Goal: Task Accomplishment & Management: Complete application form

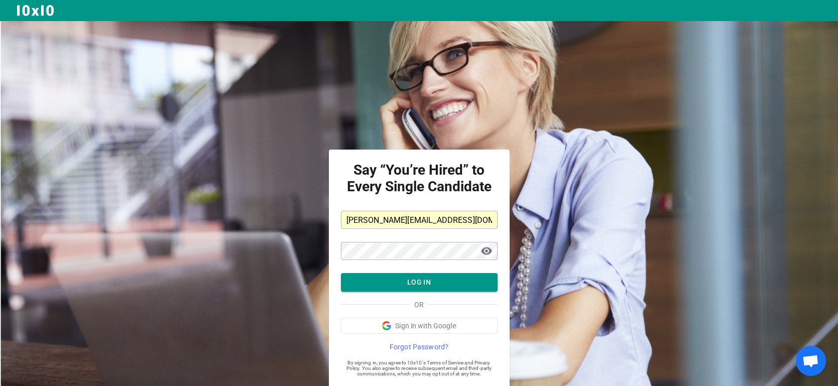
scroll to position [27, 0]
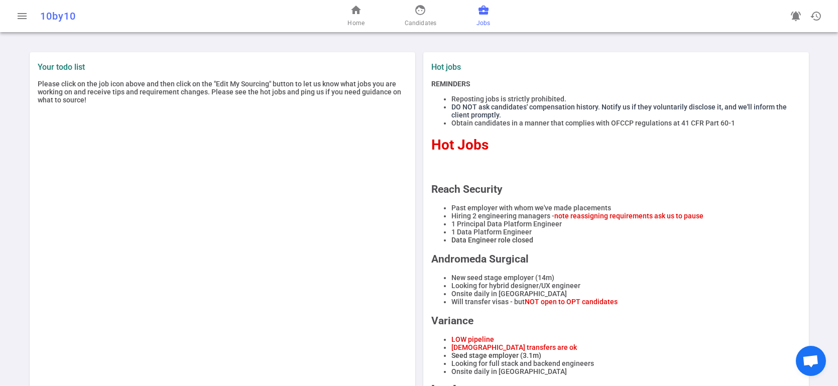
click at [485, 10] on span "business_center" at bounding box center [483, 10] width 12 height 12
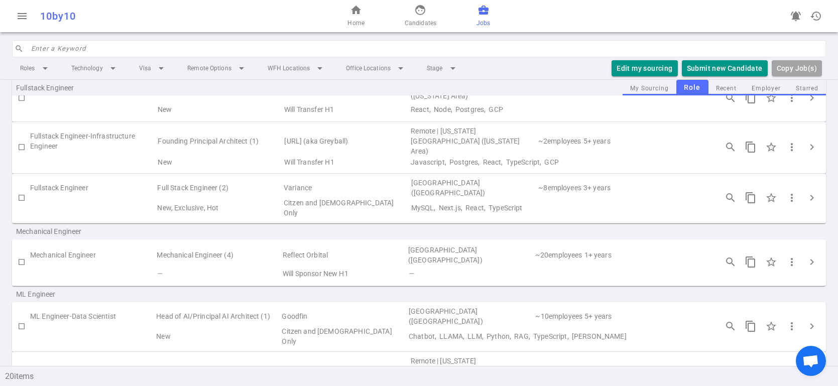
scroll to position [666, 0]
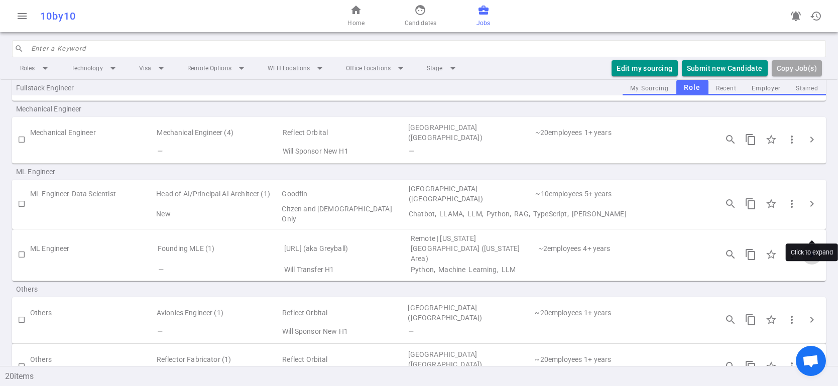
click at [812, 248] on span "chevron_right" at bounding box center [811, 254] width 12 height 12
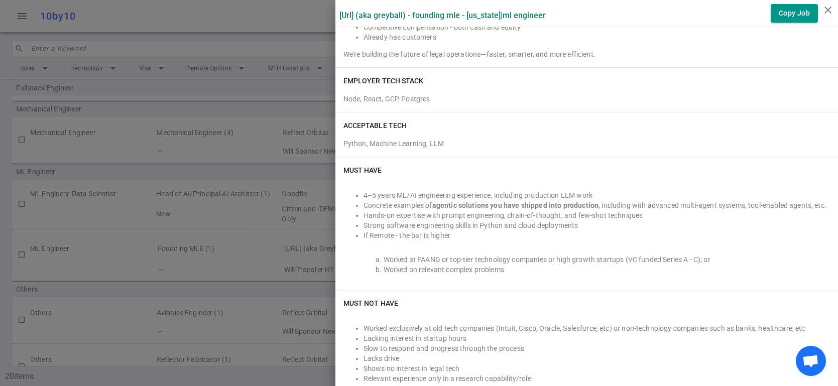
scroll to position [290, 0]
click at [831, 8] on icon "close" at bounding box center [828, 10] width 12 height 12
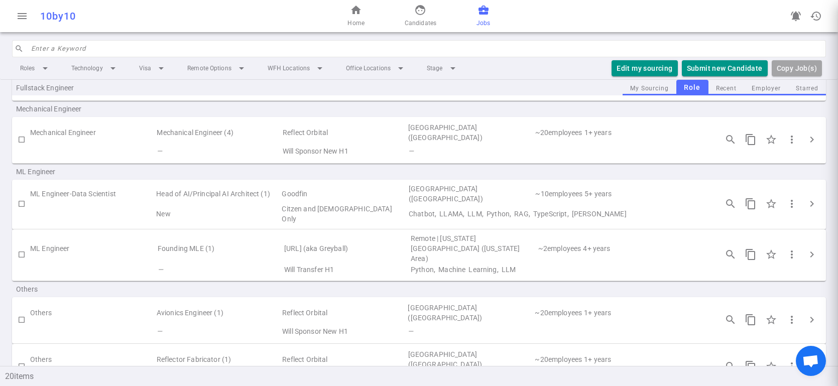
scroll to position [0, 0]
click at [22, 246] on input "checkbox" at bounding box center [21, 254] width 17 height 17
checkbox input "true"
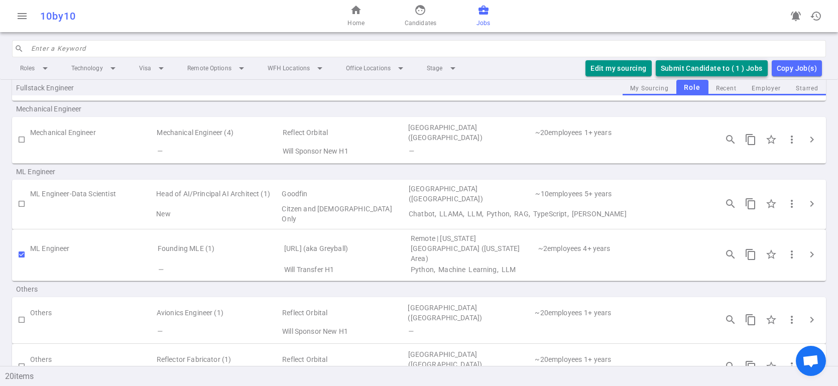
click at [724, 68] on button "Submit Candidate to ( 1 ) Jobs" at bounding box center [711, 68] width 112 height 17
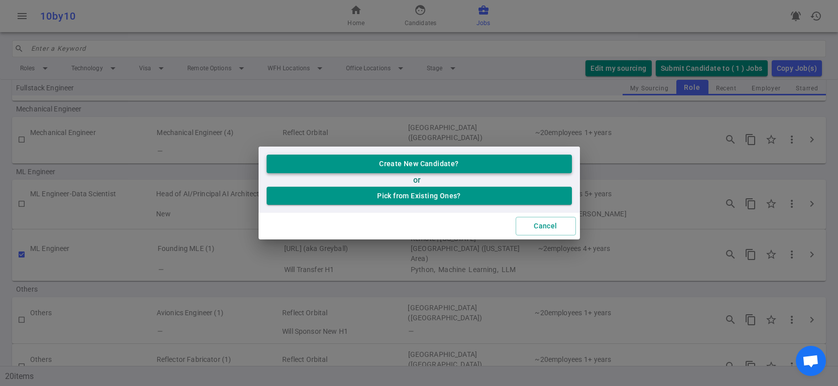
click at [426, 163] on button "Create New Candidate?" at bounding box center [418, 164] width 305 height 19
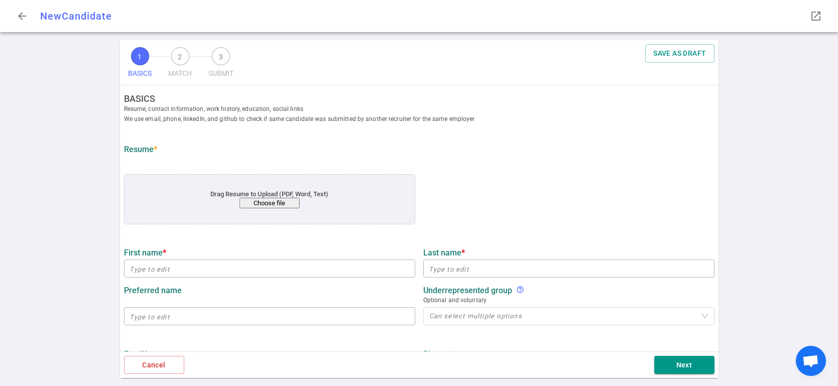
click at [263, 201] on button "Choose file" at bounding box center [269, 203] width 60 height 11
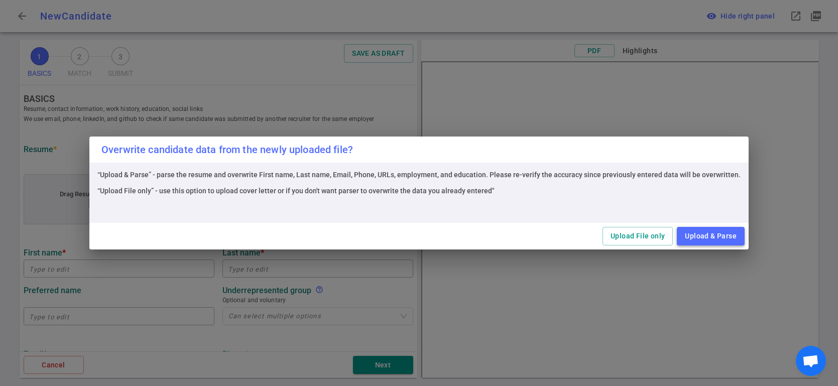
click at [696, 236] on button "Upload & Parse" at bounding box center [711, 236] width 68 height 19
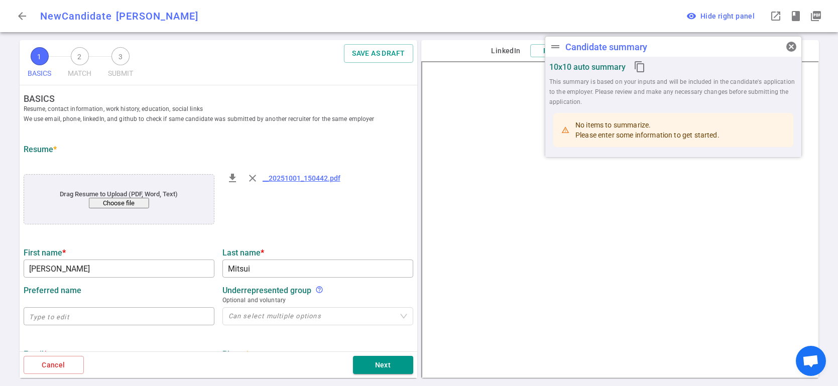
type input "Matthew"
type input "Mitsui"
type input "mmitsui88@gmail.com"
type input "+1-609-247-5294"
type input "https://www.linkedin.com/in/matthewmitsui"
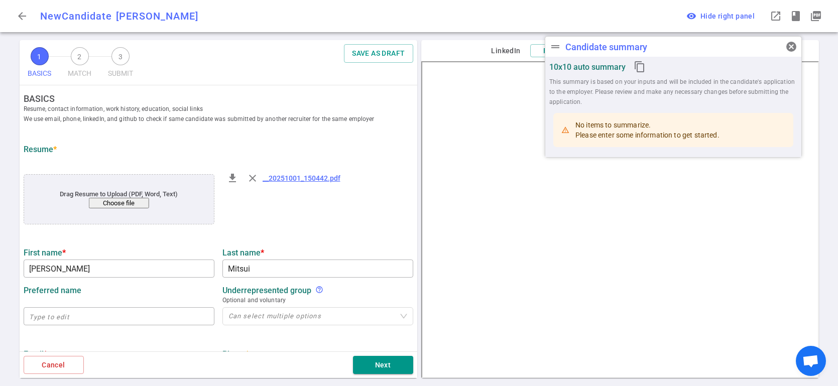
type input "https://github.com/mmitsui"
type input "Citi"
type textarea "Data Scientist, VP"
type input "10.5"
type input "Rutgers University"
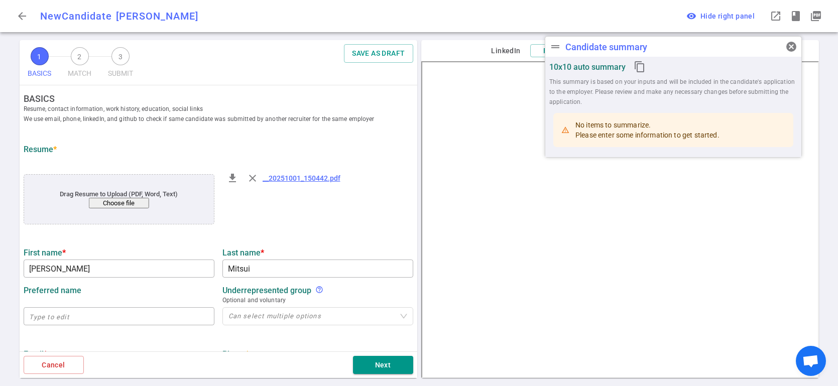
type input "Computer Science"
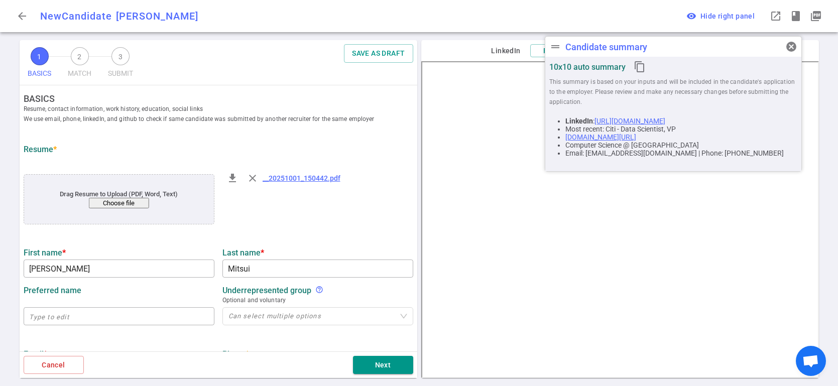
click at [424, 17] on div "arrow_back New Candidate Matthew Mitsui MM drag_handle Candidate summary cancel…" at bounding box center [419, 16] width 838 height 32
click at [787, 45] on span "cancel" at bounding box center [791, 47] width 12 height 12
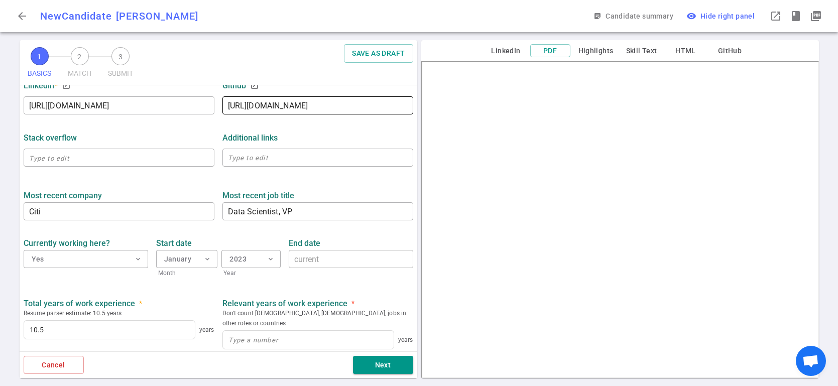
scroll to position [327, 0]
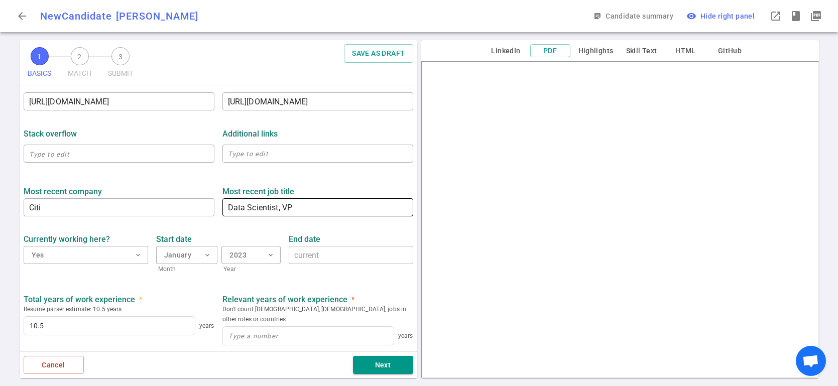
click at [308, 205] on textarea "Data Scientist, VP" at bounding box center [318, 208] width 180 height 12
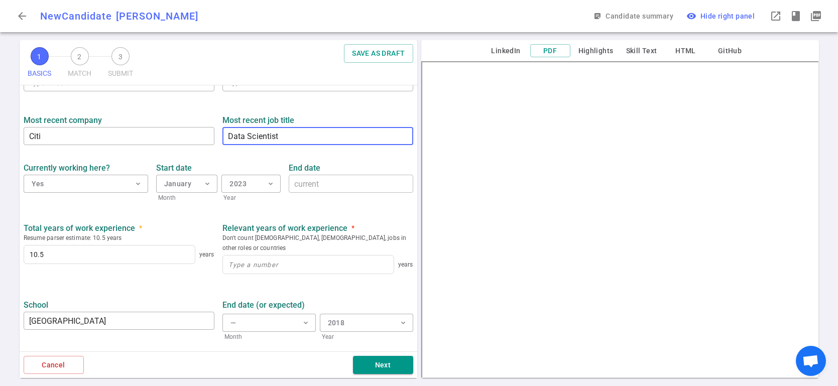
scroll to position [428, 0]
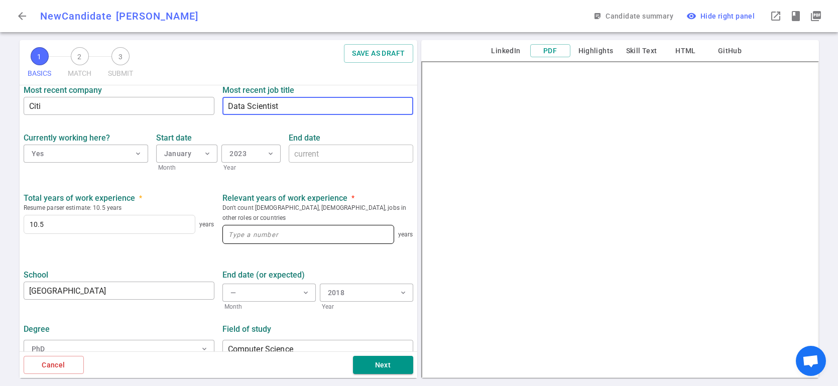
type textarea "Data Scientist"
click at [267, 225] on input at bounding box center [308, 234] width 171 height 18
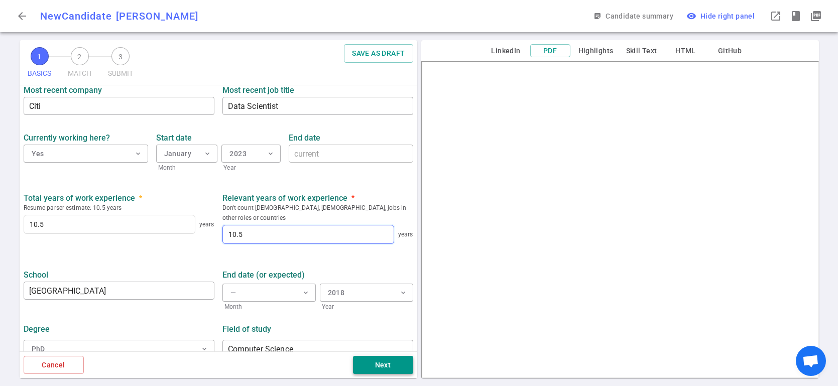
type input "10.5"
click at [383, 370] on button "Next" at bounding box center [383, 365] width 60 height 19
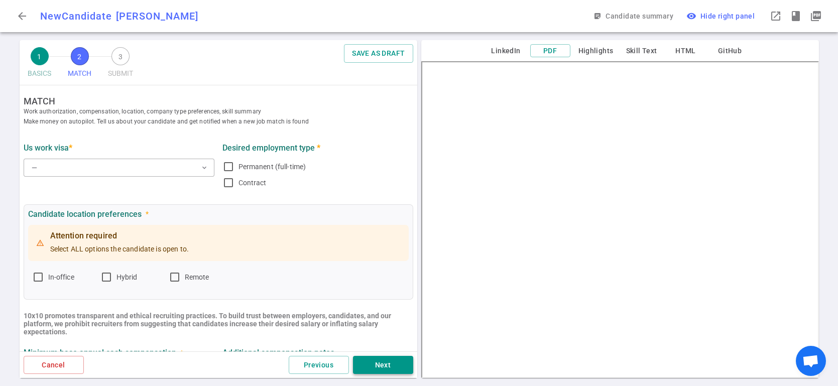
scroll to position [0, 0]
click at [202, 168] on span "expand_more" at bounding box center [204, 169] width 8 height 8
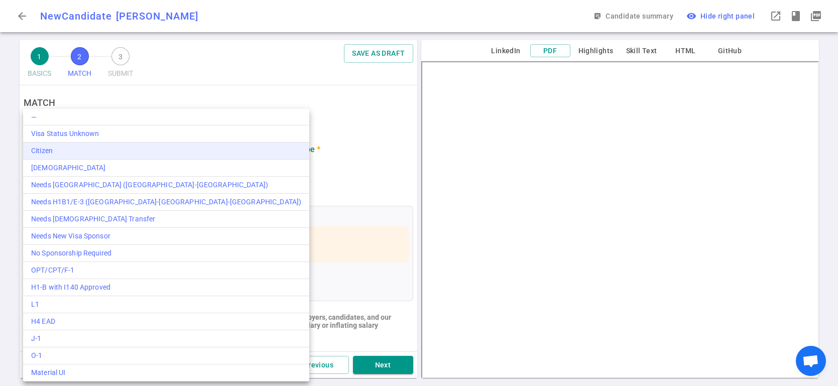
click at [101, 148] on div "Citizen" at bounding box center [166, 151] width 270 height 11
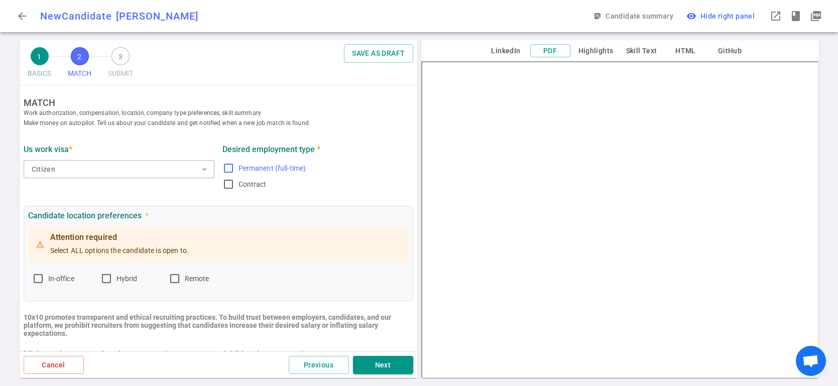
click at [226, 167] on input "Permanent (full-time)" at bounding box center [228, 168] width 12 height 12
checkbox input "true"
click at [106, 278] on input "Hybrid" at bounding box center [106, 279] width 12 height 12
checkbox input "true"
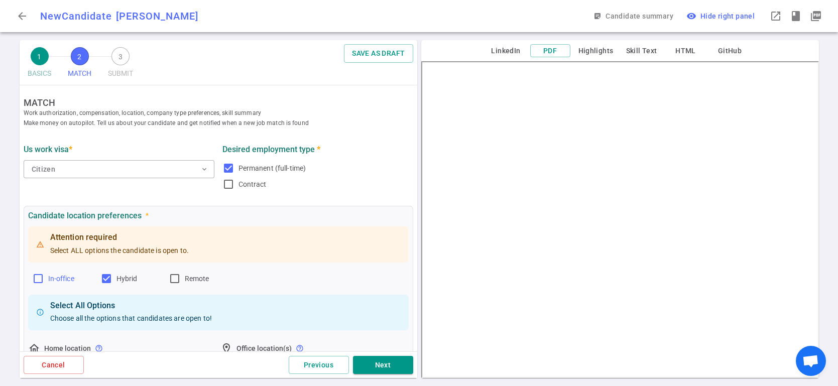
click at [37, 278] on input "In-office" at bounding box center [38, 279] width 12 height 12
checkbox input "true"
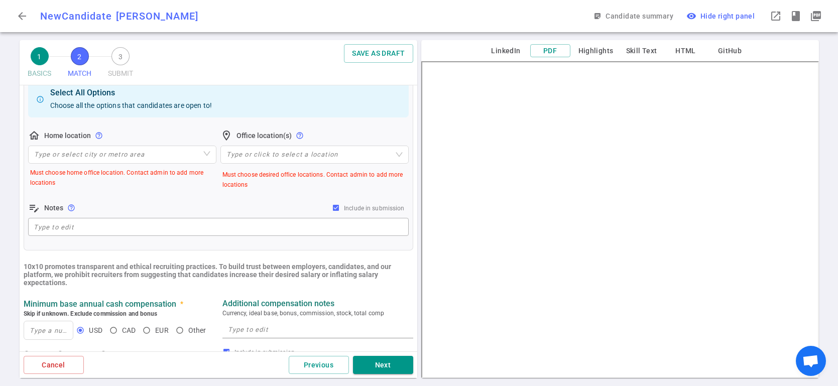
scroll to position [213, 0]
click at [196, 153] on input "search" at bounding box center [122, 154] width 176 height 17
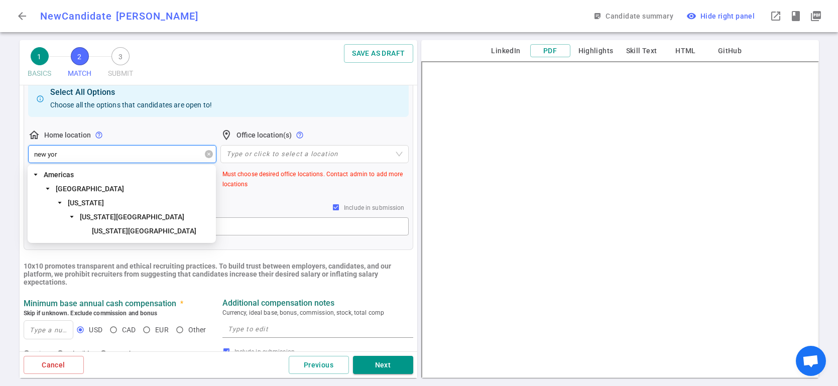
type input "new york"
click at [126, 231] on span "New York City" at bounding box center [144, 231] width 104 height 8
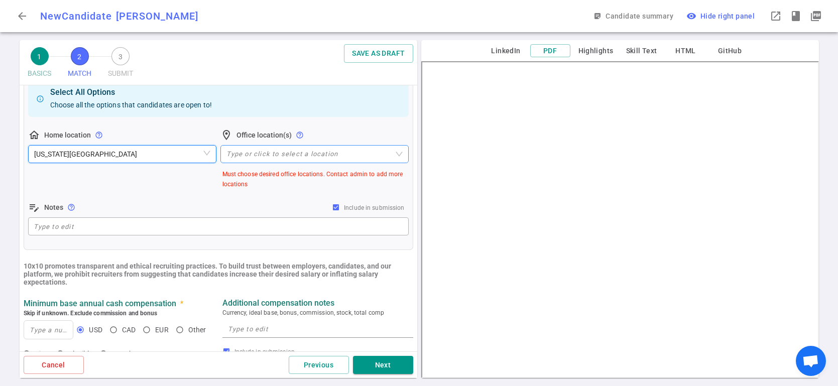
click at [256, 151] on div at bounding box center [309, 155] width 174 height 8
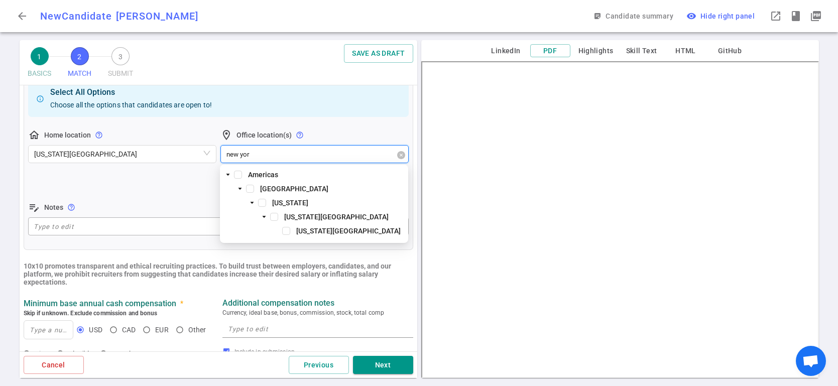
type input "new york"
click at [286, 232] on span at bounding box center [286, 231] width 8 height 8
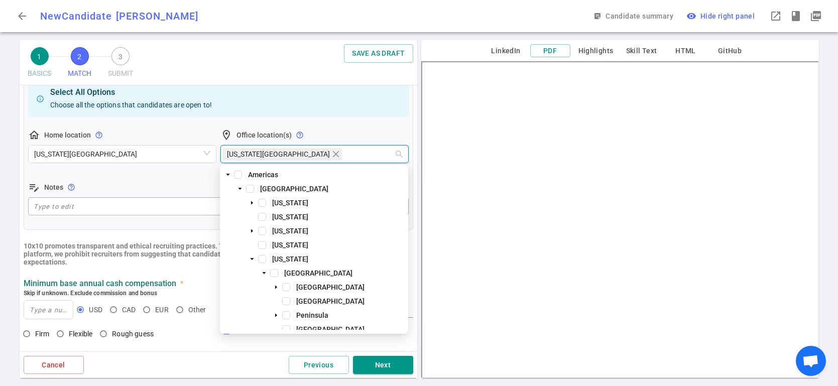
click at [155, 185] on div "edit_note Notes help_outline Include in submission" at bounding box center [218, 187] width 380 height 12
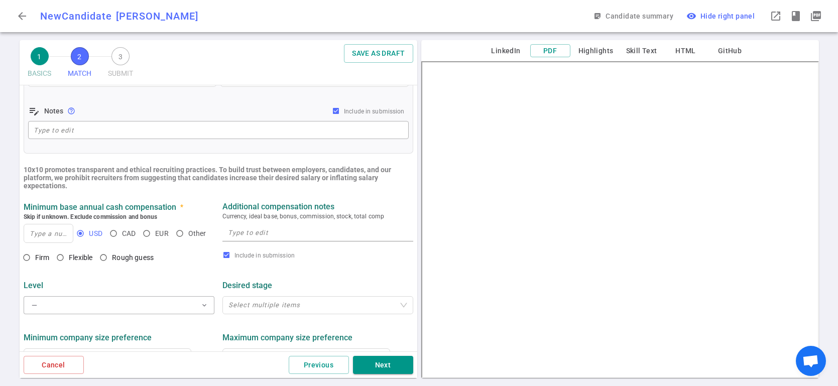
scroll to position [304, 0]
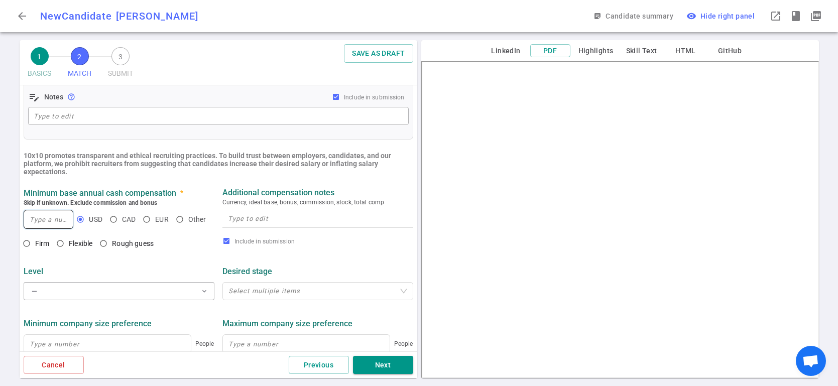
click at [39, 219] on input at bounding box center [48, 219] width 49 height 18
type input "200,000"
click at [61, 243] on input "Flexible" at bounding box center [60, 243] width 17 height 17
radio input "true"
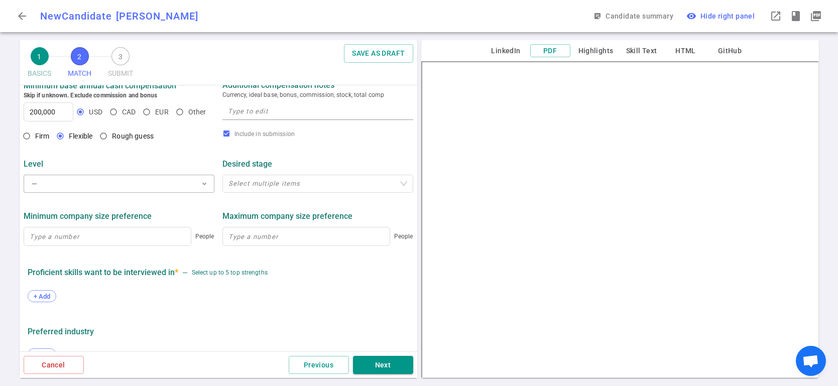
scroll to position [420, 0]
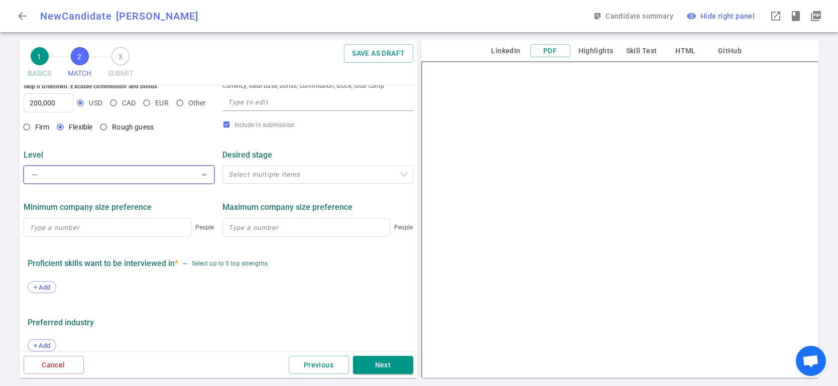
click at [203, 174] on span "expand_more" at bounding box center [204, 175] width 8 height 8
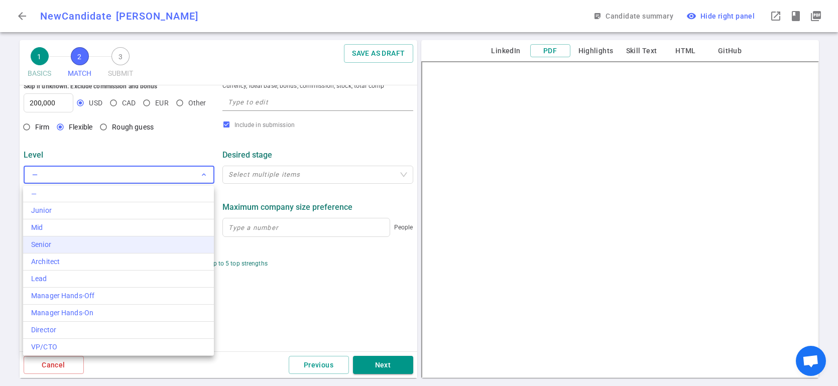
click at [83, 241] on div "Senior" at bounding box center [118, 244] width 175 height 11
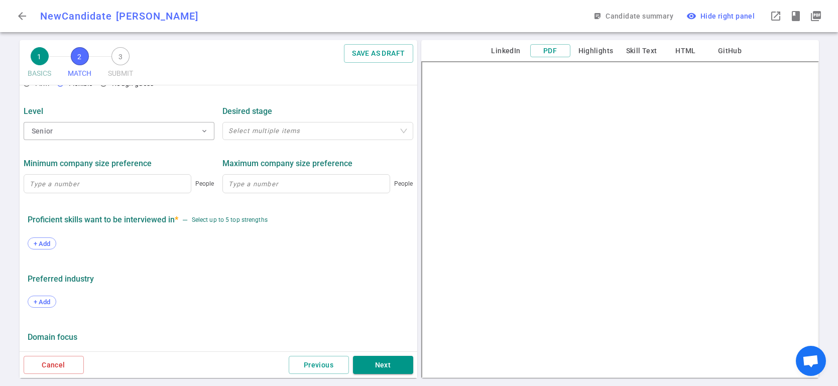
scroll to position [471, 0]
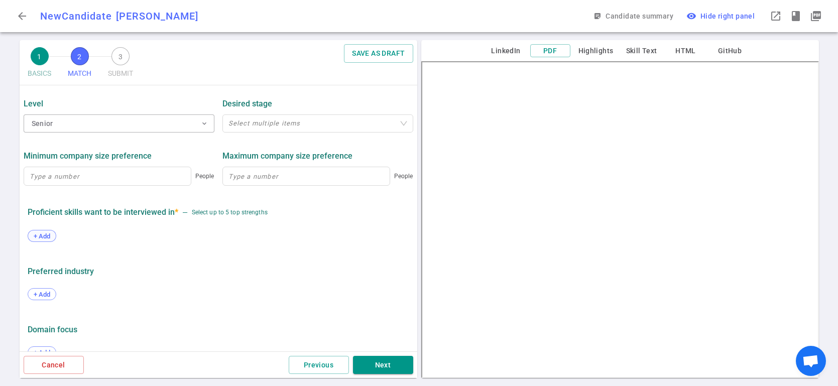
click at [34, 234] on span "+ Add" at bounding box center [42, 236] width 24 height 8
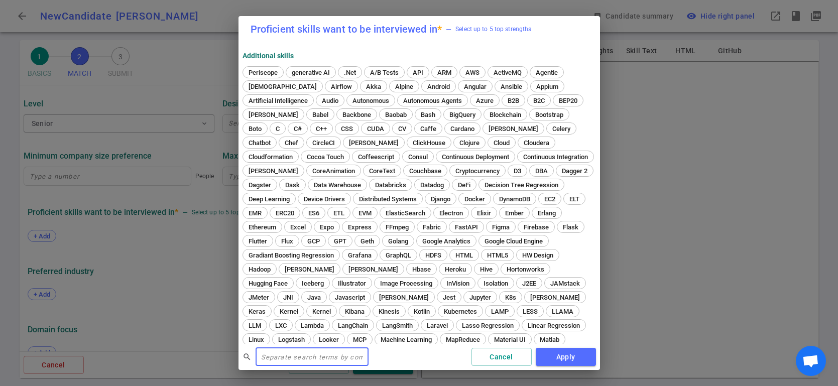
drag, startPoint x: 304, startPoint y: 356, endPoint x: 310, endPoint y: 359, distance: 7.2
click at [305, 357] on input "text" at bounding box center [311, 357] width 113 height 16
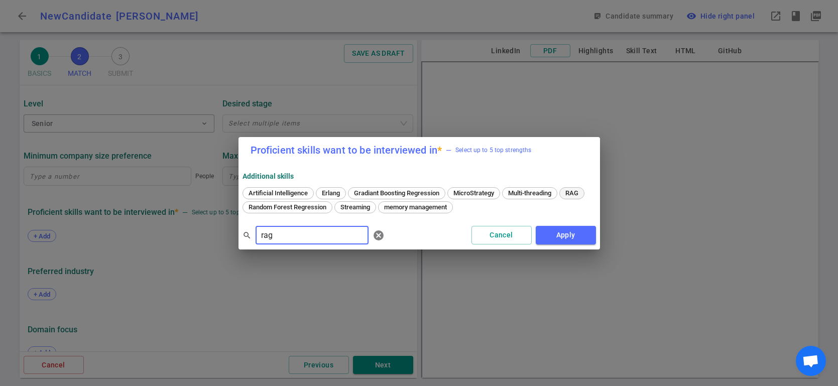
click at [566, 193] on span "RAG" at bounding box center [572, 193] width 20 height 8
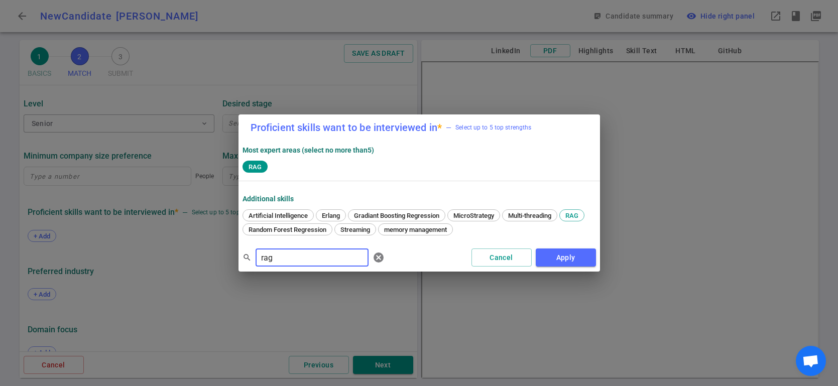
drag, startPoint x: 273, startPoint y: 256, endPoint x: 263, endPoint y: 257, distance: 9.6
click at [263, 256] on input "rag" at bounding box center [311, 257] width 113 height 16
type input "r"
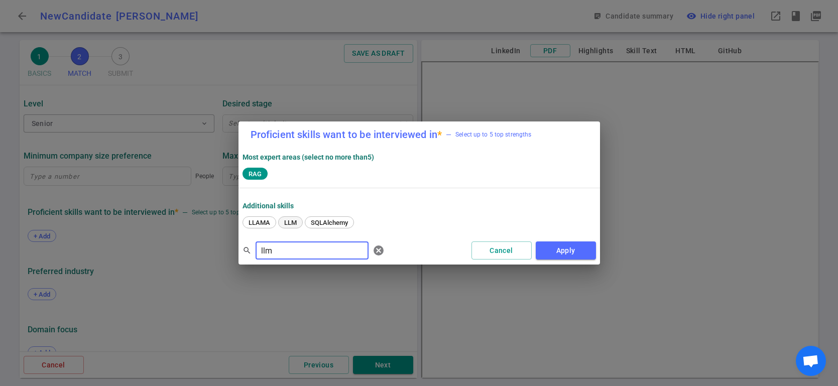
type input "llm"
click at [287, 221] on span "LLM" at bounding box center [291, 223] width 20 height 8
click at [554, 249] on button "Apply" at bounding box center [565, 250] width 60 height 19
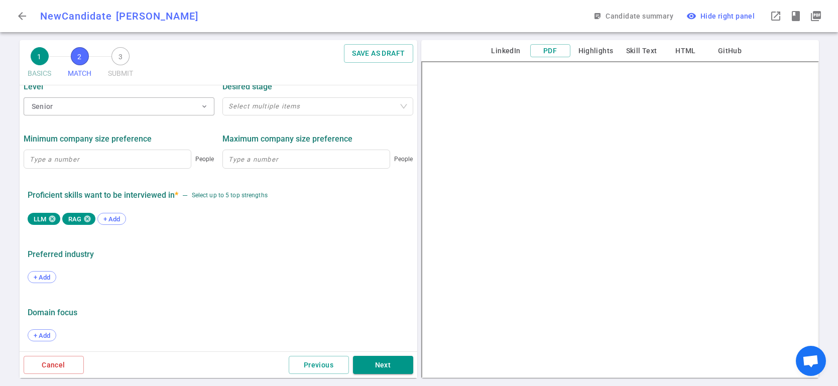
scroll to position [490, 0]
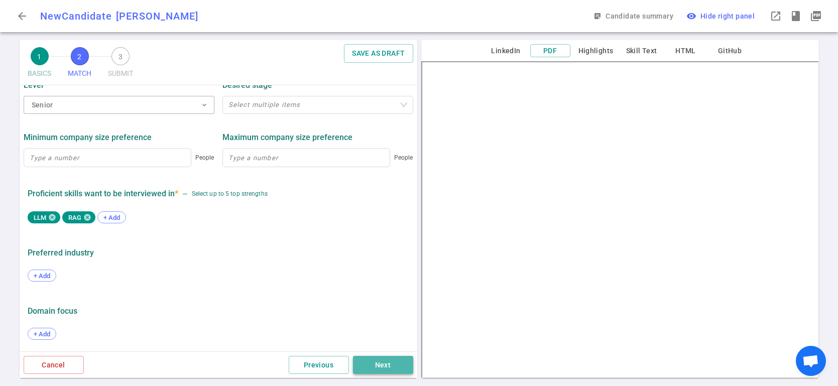
click at [372, 363] on button "Next" at bounding box center [383, 365] width 60 height 19
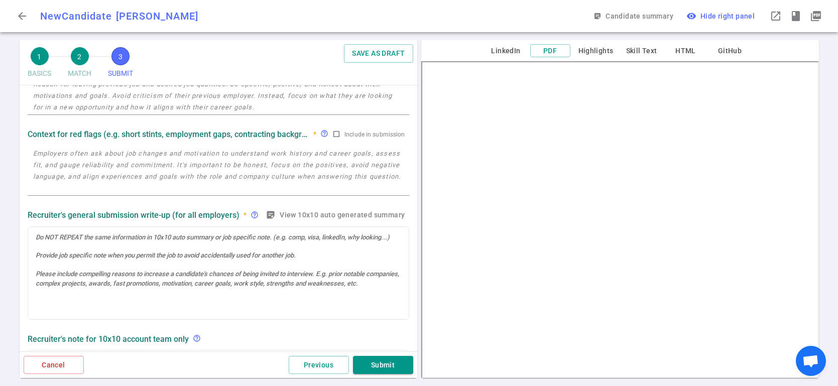
scroll to position [72, 0]
click at [76, 240] on div at bounding box center [218, 271] width 380 height 93
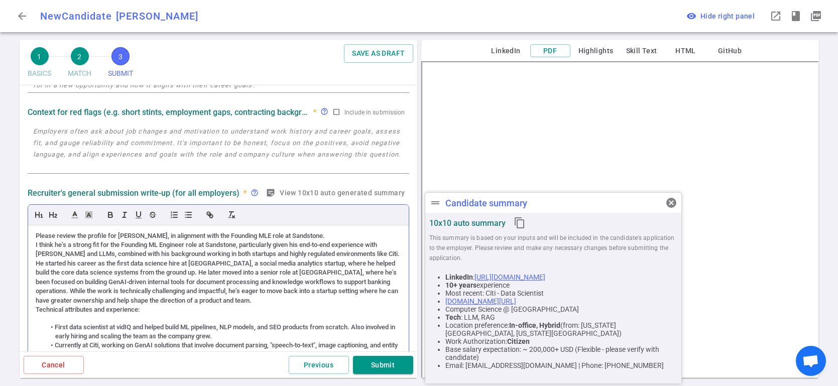
scroll to position [0, 0]
drag, startPoint x: 36, startPoint y: 264, endPoint x: 202, endPoint y: 261, distance: 166.6
click at [202, 261] on div "He started his career as the first data science hire at vidIQ, a social media a…" at bounding box center [218, 282] width 365 height 46
click at [259, 287] on div "He started his career as the first data science hire at vidIQ , a social media …" at bounding box center [218, 282] width 365 height 46
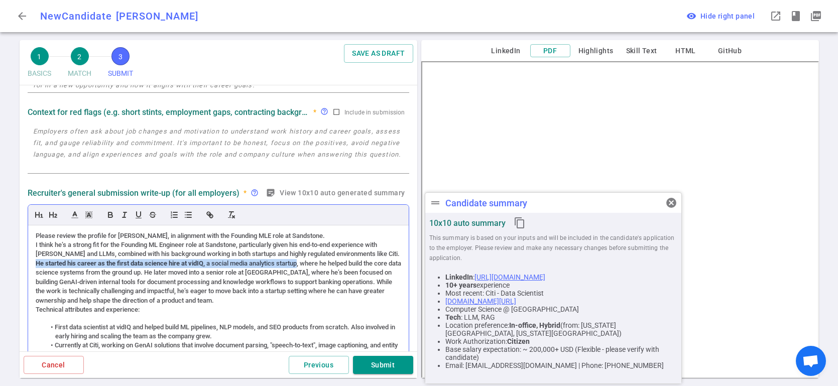
drag, startPoint x: 36, startPoint y: 264, endPoint x: 303, endPoint y: 260, distance: 267.0
click at [302, 259] on div "He started his career as the first data science hire at vidIQ , a social media …" at bounding box center [218, 282] width 365 height 46
copy div "He started his career as the first data science hire at vidIQ , a social media …"
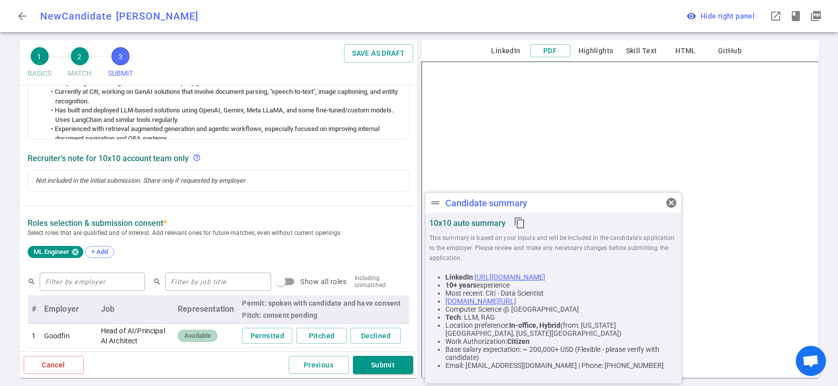
scroll to position [359, 0]
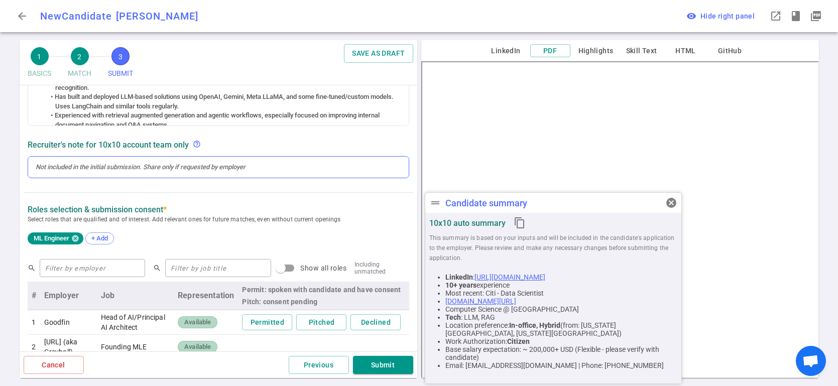
click at [72, 167] on div at bounding box center [218, 167] width 365 height 9
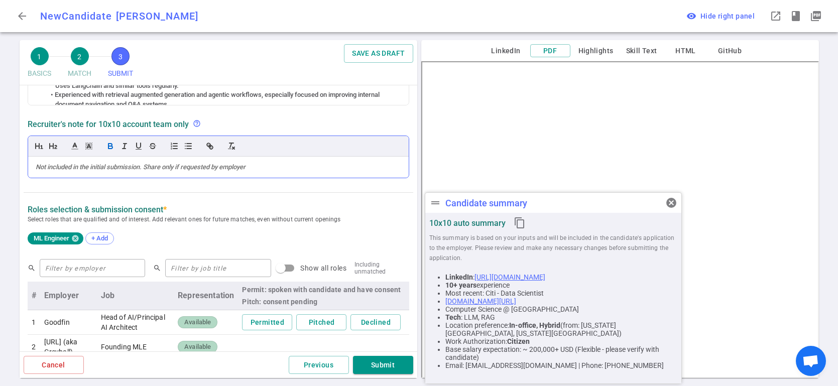
paste div
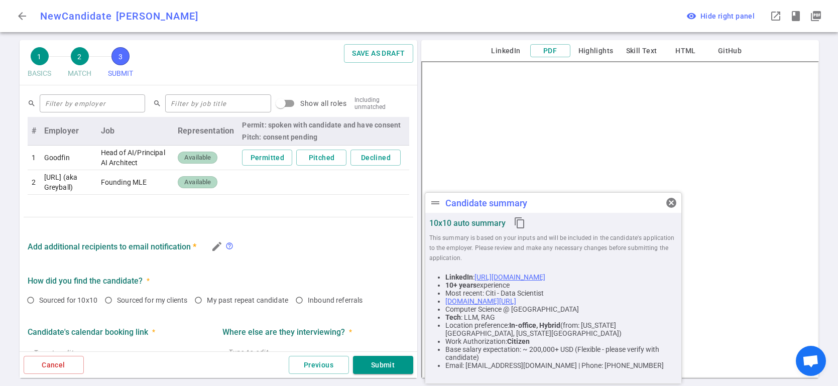
scroll to position [543, 0]
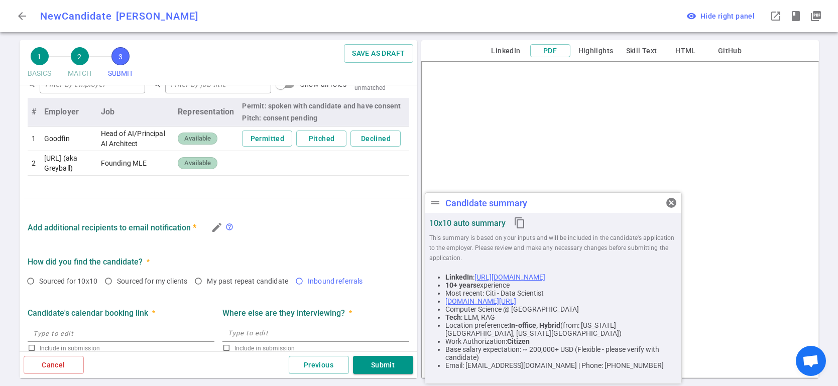
click at [305, 290] on input "Inbound referrals" at bounding box center [299, 281] width 17 height 17
radio input "true"
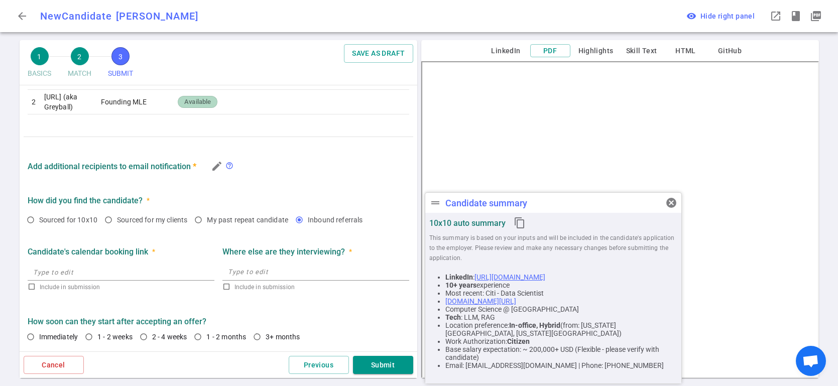
scroll to position [592, 0]
click at [90, 335] on input "1 - 2 weeks" at bounding box center [88, 336] width 17 height 17
radio input "true"
click at [381, 364] on button "Submit" at bounding box center [383, 365] width 60 height 19
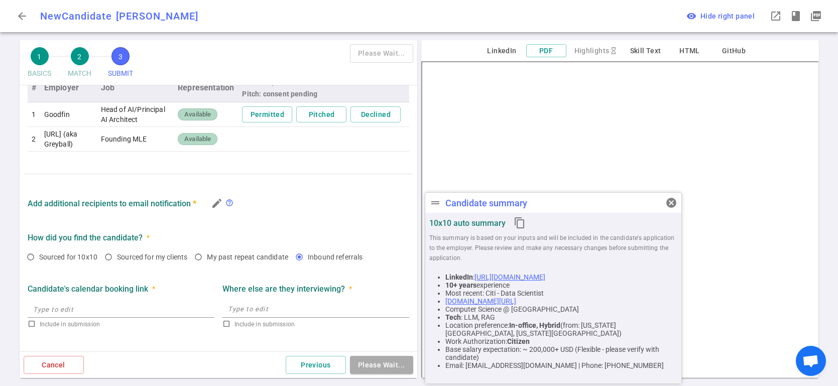
scroll to position [101, 0]
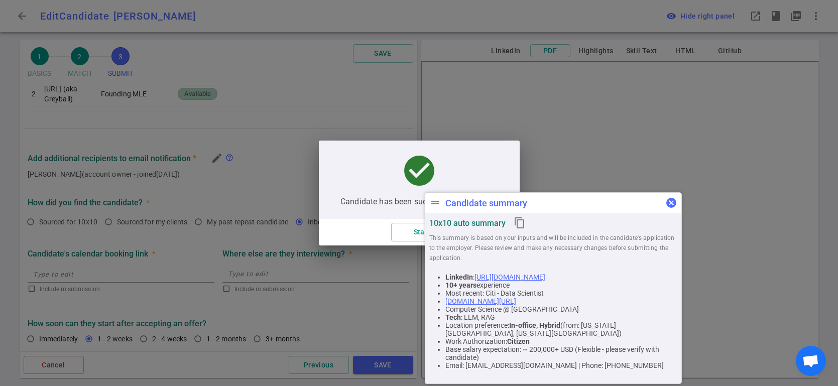
click at [675, 204] on span "cancel" at bounding box center [671, 203] width 12 height 12
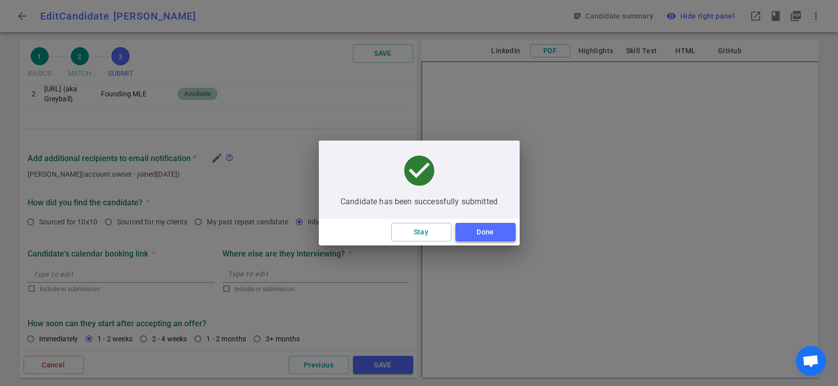
click at [485, 233] on button "Done" at bounding box center [485, 232] width 60 height 19
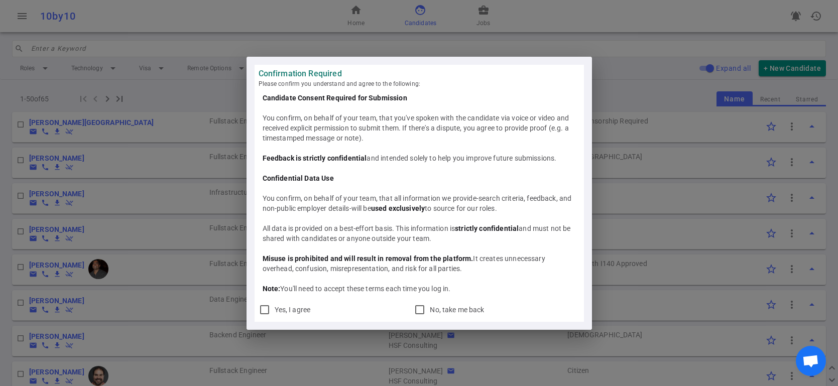
click at [614, 60] on div "Confirmation Required Please confirm you understand and agree to the following:…" at bounding box center [419, 193] width 838 height 386
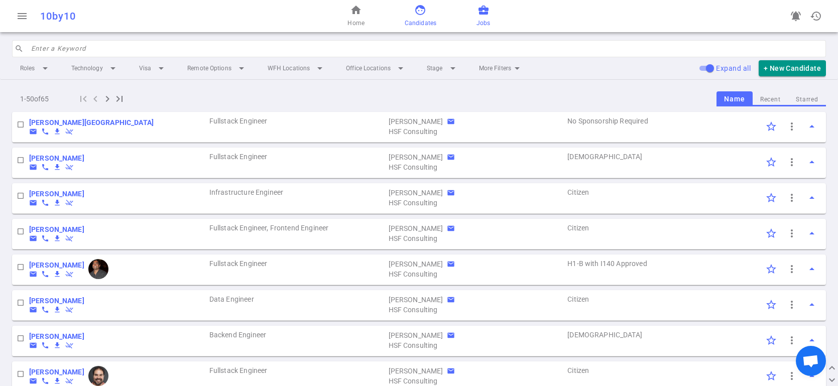
click at [483, 11] on span "business_center" at bounding box center [483, 10] width 12 height 12
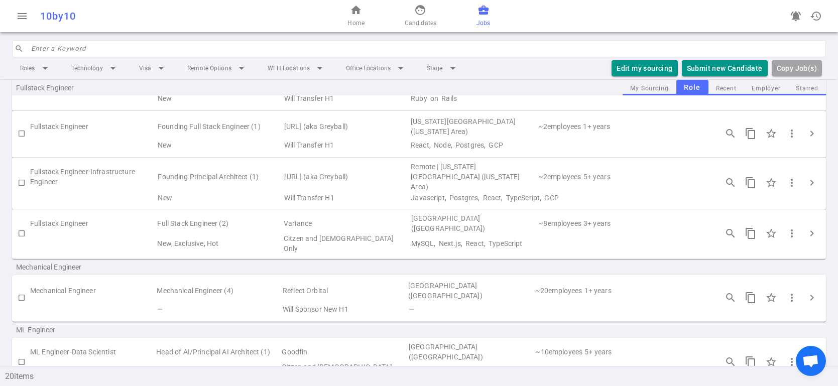
scroll to position [587, 0]
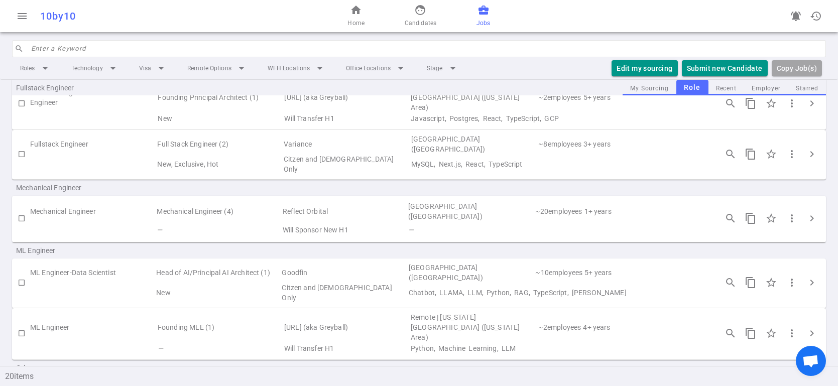
click at [25, 325] on input "checkbox" at bounding box center [21, 333] width 17 height 17
checkbox input "true"
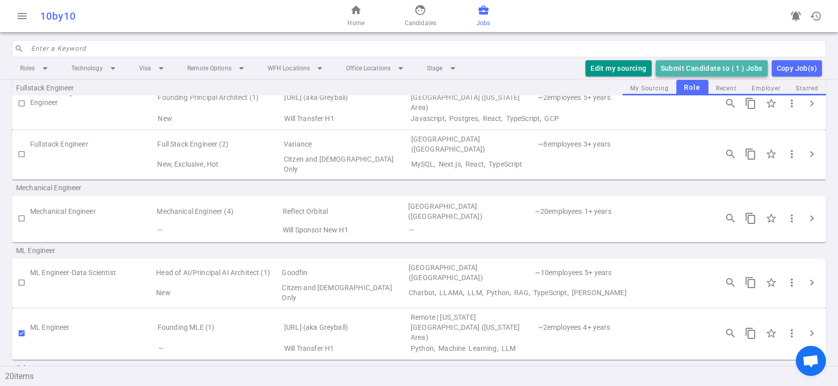
click at [741, 70] on button "Submit Candidate to ( 1 ) Jobs" at bounding box center [711, 68] width 112 height 17
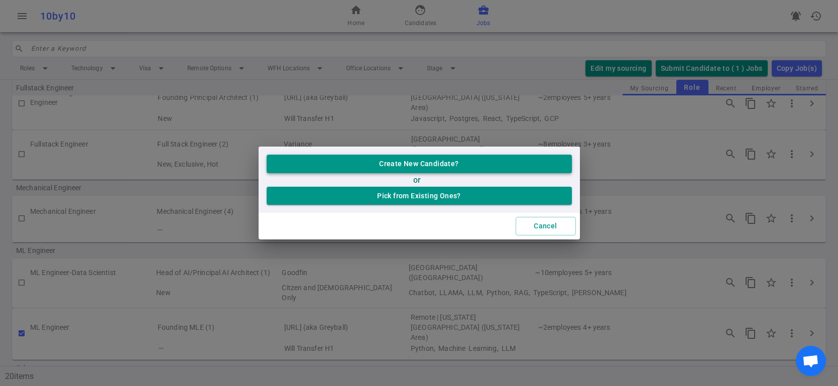
click at [417, 165] on button "Create New Candidate?" at bounding box center [418, 164] width 305 height 19
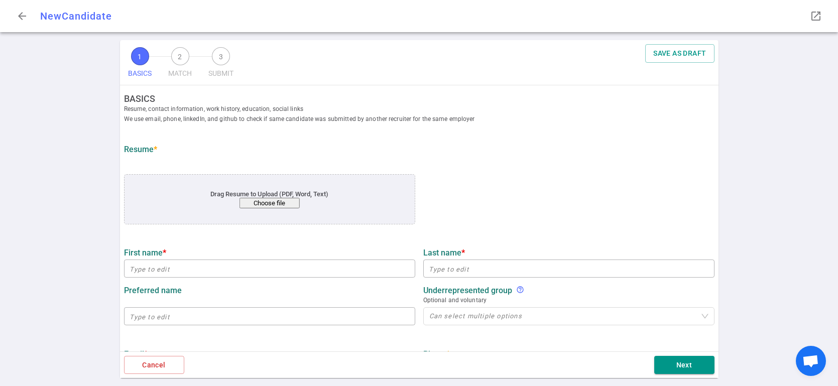
click at [260, 204] on button "Choose file" at bounding box center [269, 203] width 60 height 11
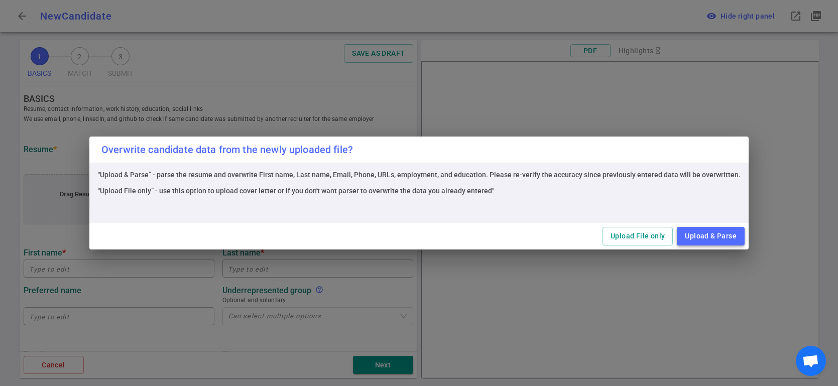
click at [701, 240] on button "Upload & Parse" at bounding box center [711, 236] width 68 height 19
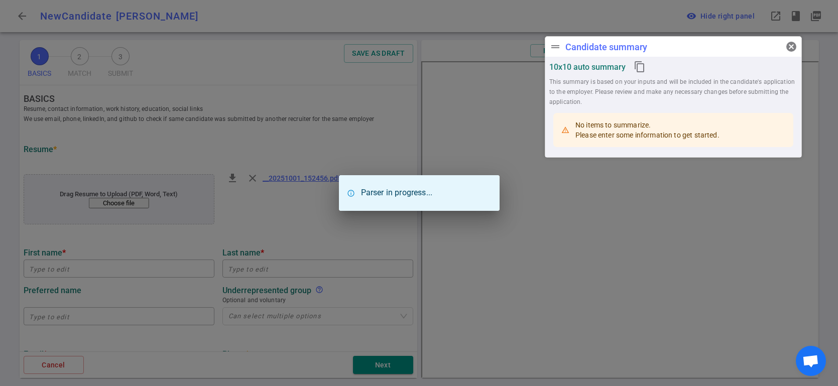
type input "Edward"
type input "Atkins"
type input "ecatkins@gmail.com"
type input "+1 929 290 8142"
type input "Berkadia"
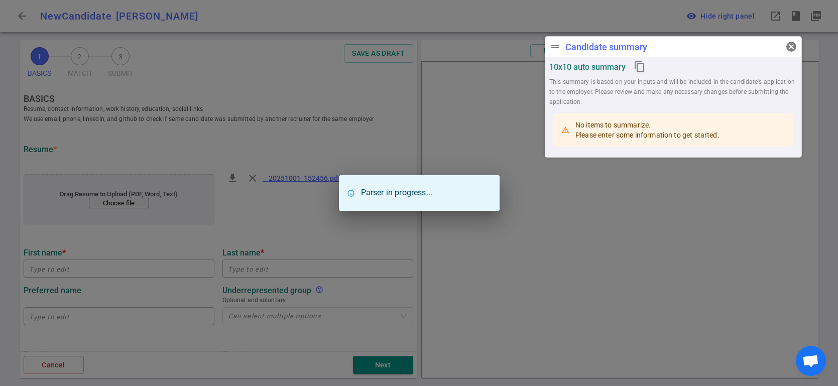
type textarea "Machine Learning Director"
type input "11.7"
type input "University Of London"
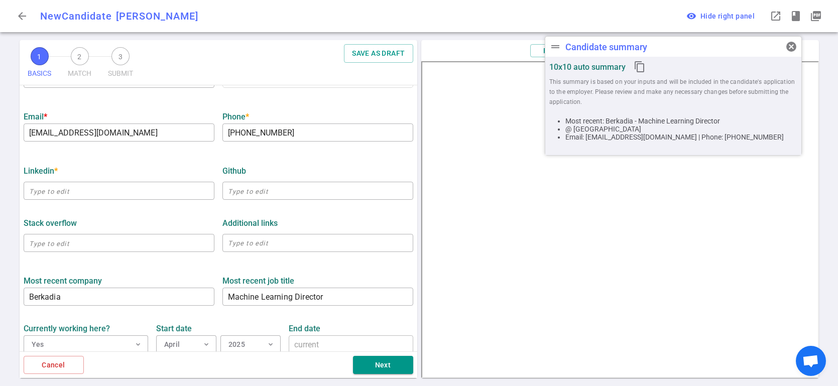
scroll to position [263, 0]
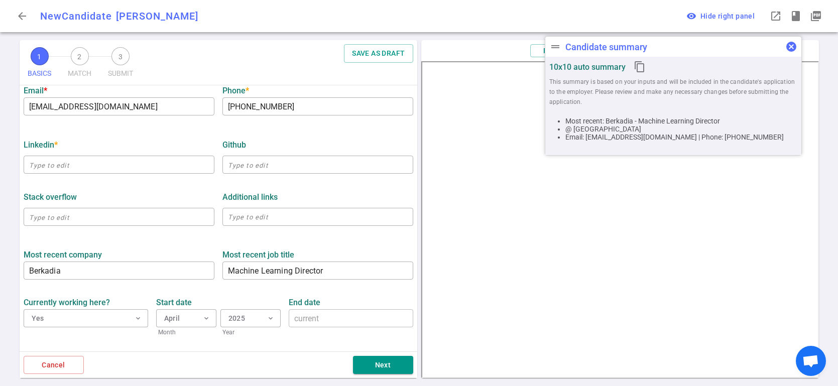
click at [786, 47] on span "cancel" at bounding box center [791, 47] width 12 height 12
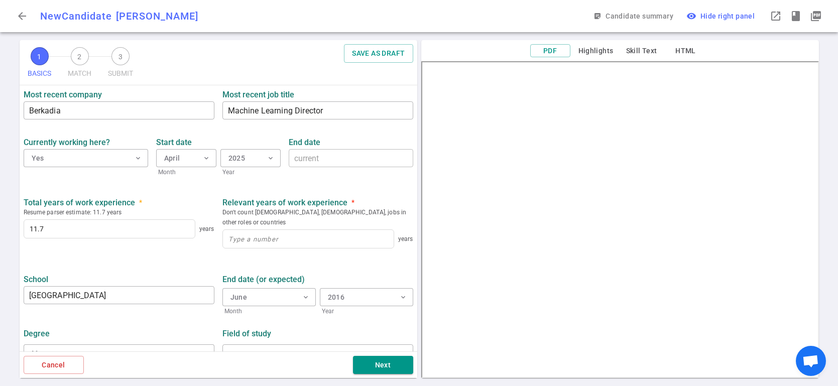
scroll to position [428, 0]
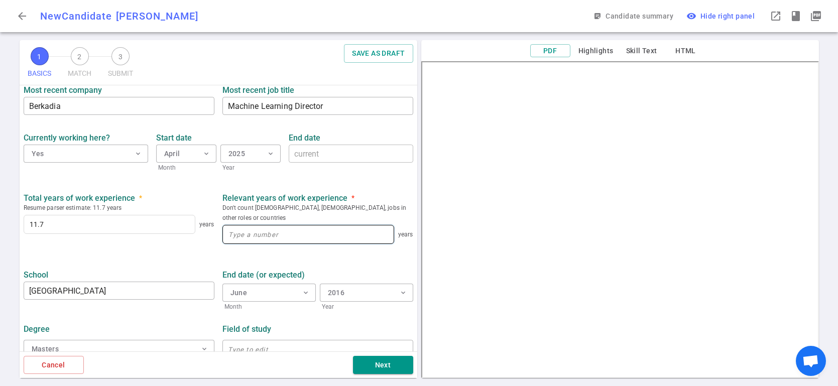
click at [287, 225] on input at bounding box center [308, 234] width 171 height 18
type input "11.7"
click at [363, 264] on div "End date (or expected) June expand_more Month 2016 expand_more Year" at bounding box center [317, 288] width 199 height 48
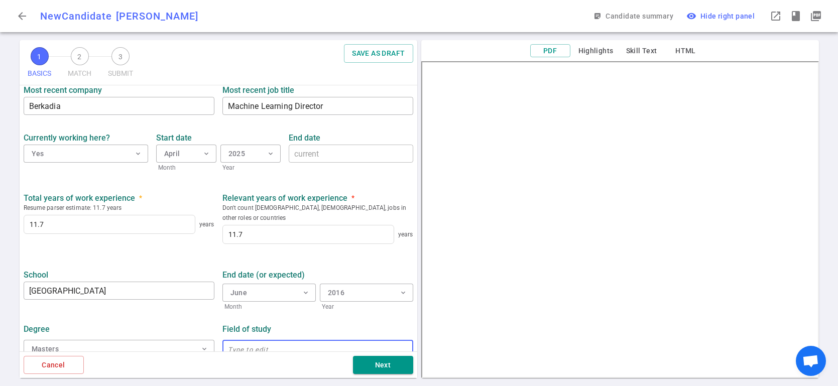
click at [273, 341] on input "text" at bounding box center [317, 349] width 191 height 16
type input "Data Science"
click at [383, 362] on button "Next" at bounding box center [383, 365] width 60 height 19
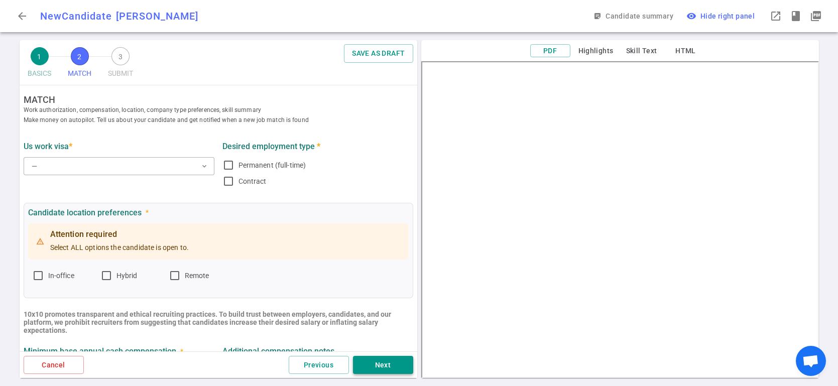
scroll to position [0, 0]
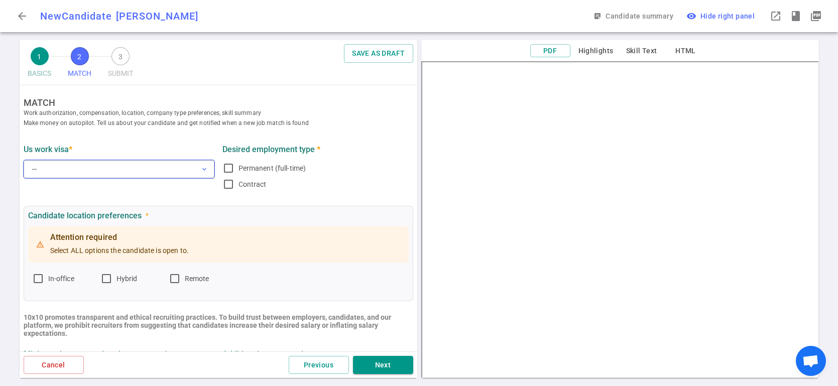
click at [209, 169] on button "— expand_more" at bounding box center [119, 169] width 191 height 18
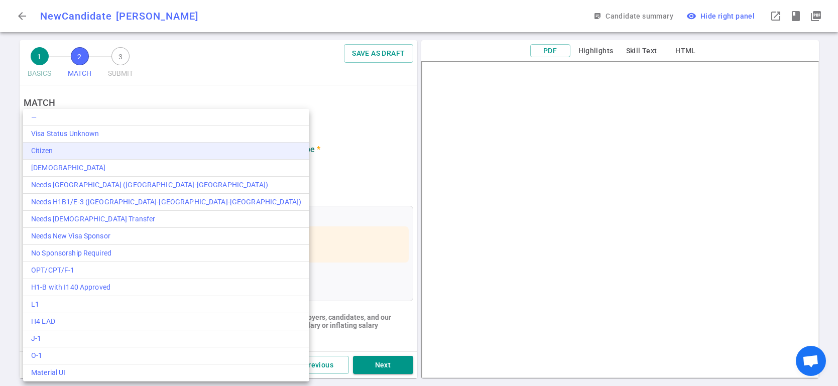
click at [82, 155] on div "Citizen" at bounding box center [166, 151] width 270 height 11
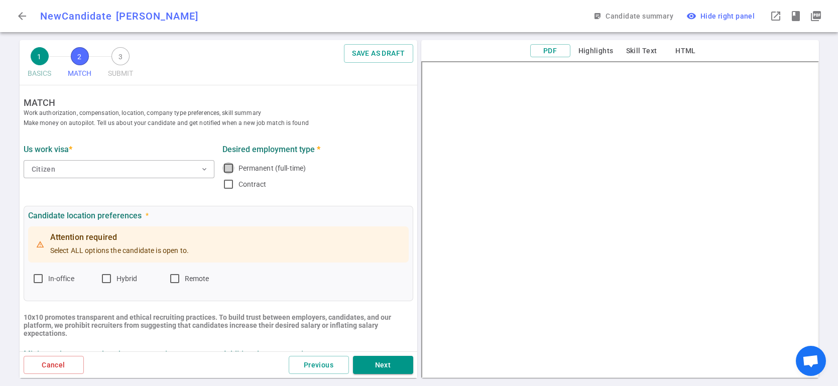
drag, startPoint x: 228, startPoint y: 166, endPoint x: 195, endPoint y: 185, distance: 38.2
click at [228, 165] on input "Permanent (full-time)" at bounding box center [228, 168] width 12 height 12
checkbox input "true"
click at [36, 278] on input "In-office" at bounding box center [38, 279] width 12 height 12
checkbox input "true"
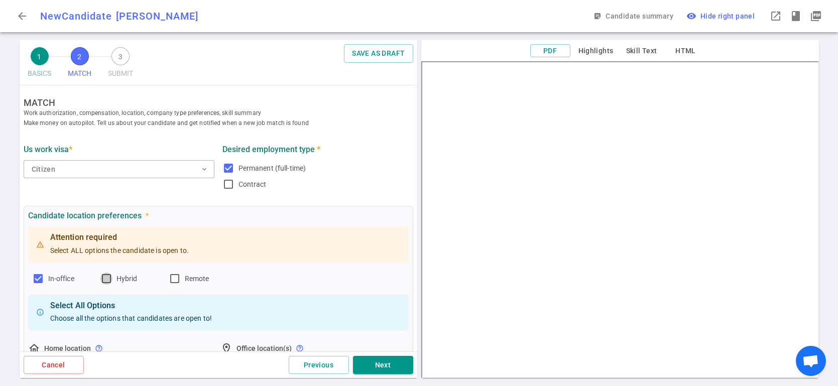
drag, startPoint x: 101, startPoint y: 277, endPoint x: 122, endPoint y: 262, distance: 25.2
click at [101, 277] on input "Hybrid" at bounding box center [106, 279] width 12 height 12
checkbox input "true"
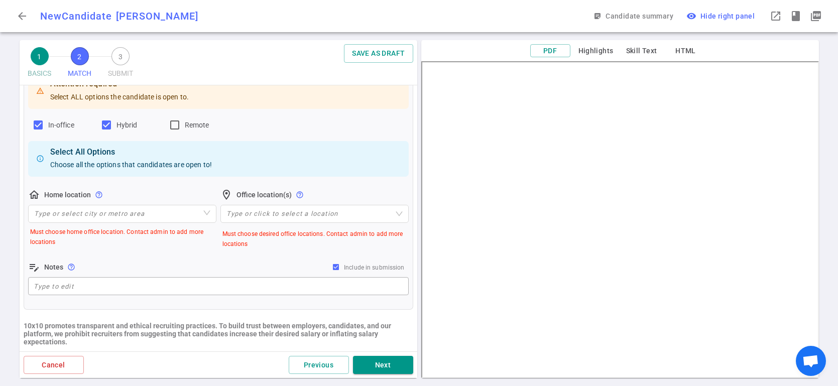
scroll to position [159, 0]
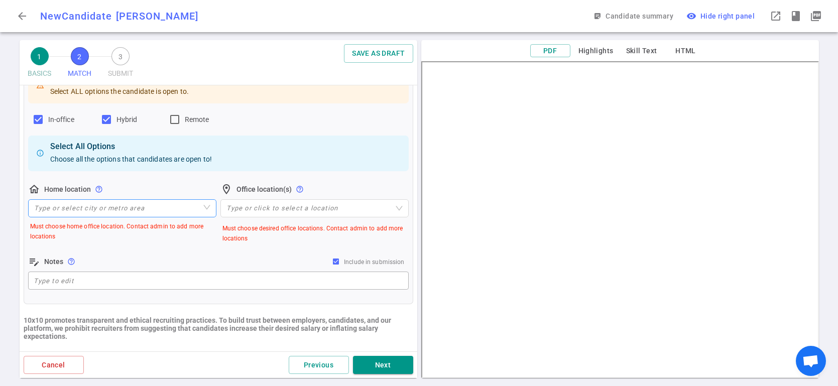
click at [123, 209] on input "search" at bounding box center [122, 208] width 176 height 17
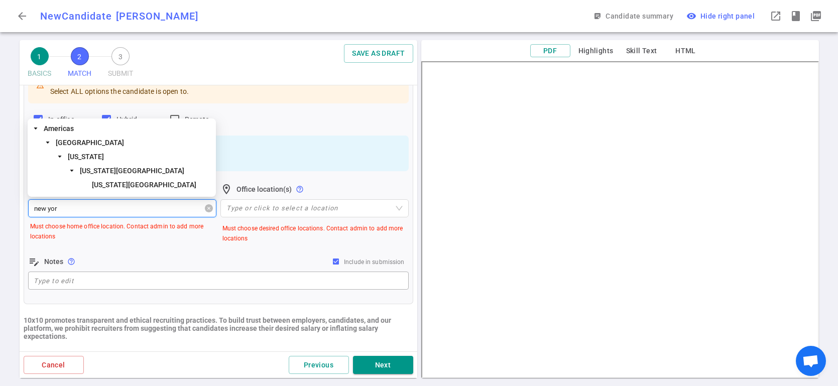
type input "new york"
drag, startPoint x: 127, startPoint y: 182, endPoint x: 238, endPoint y: 187, distance: 111.0
click at [126, 182] on span "New York City" at bounding box center [144, 185] width 104 height 8
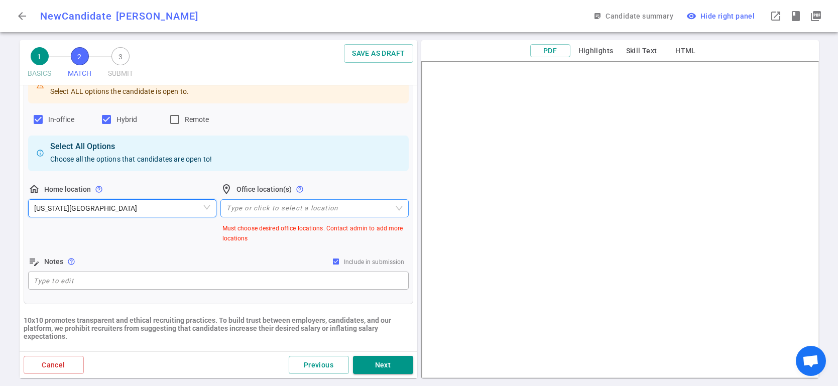
click at [261, 209] on div at bounding box center [309, 209] width 174 height 8
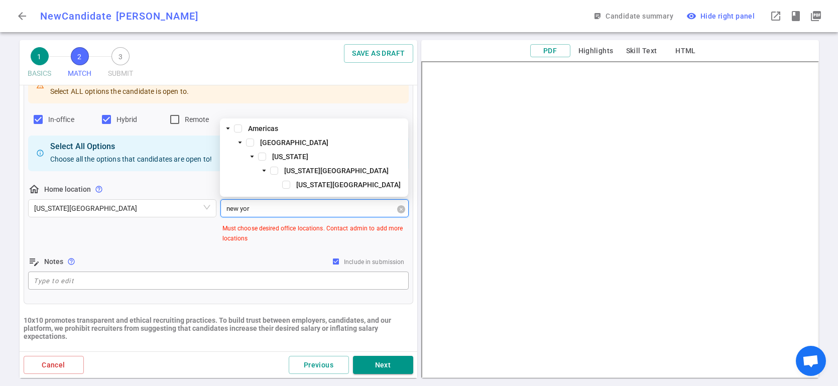
type input "new york"
click at [288, 185] on span at bounding box center [286, 185] width 8 height 8
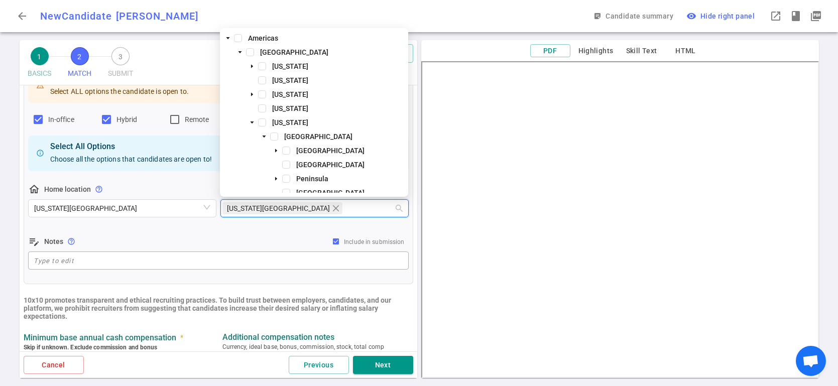
click at [377, 229] on div "Attention required Select ALL options the candidate is open to. In-office Hybri…" at bounding box center [218, 168] width 380 height 206
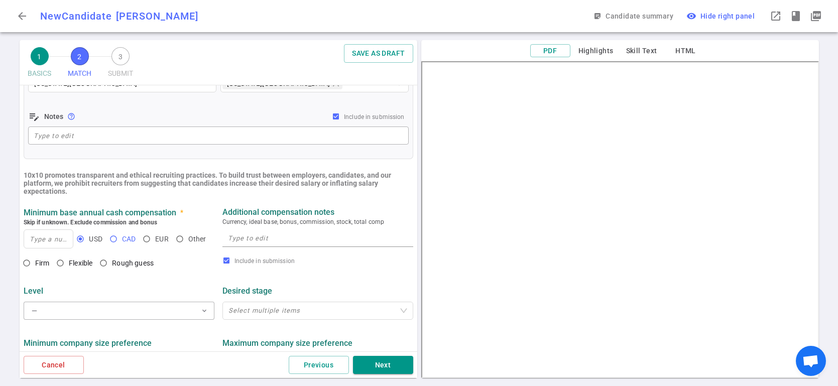
scroll to position [297, 0]
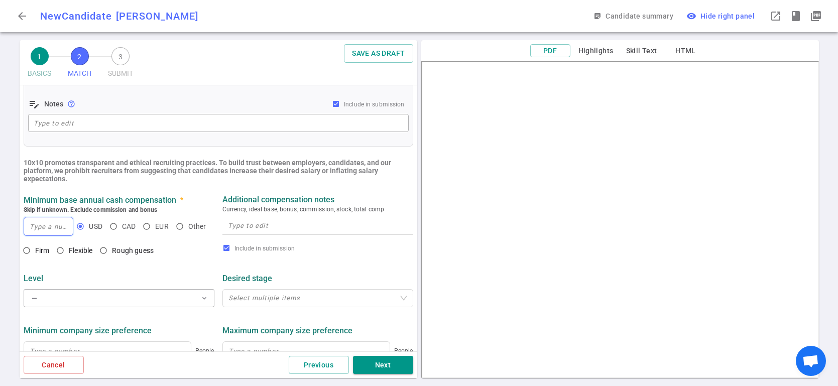
click at [42, 226] on input at bounding box center [48, 226] width 49 height 18
click at [48, 227] on input at bounding box center [48, 226] width 49 height 18
type input "250,000"
click at [59, 249] on input "Flexible" at bounding box center [60, 250] width 17 height 17
radio input "true"
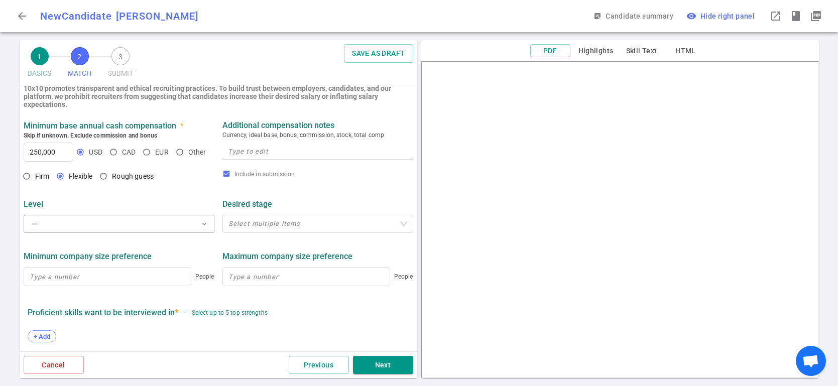
scroll to position [376, 0]
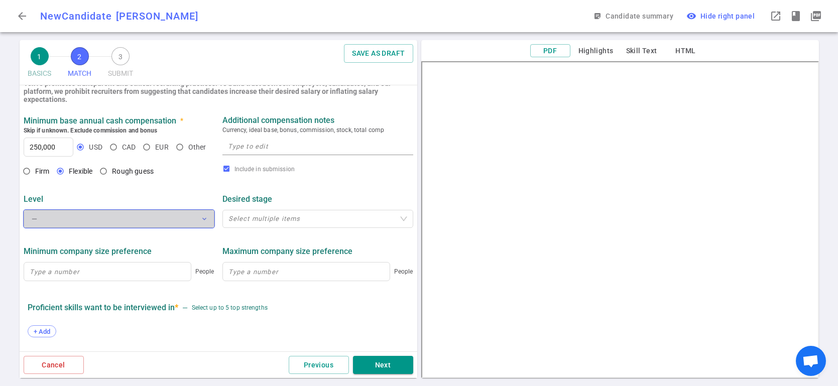
click at [199, 220] on button "— expand_more" at bounding box center [119, 219] width 191 height 18
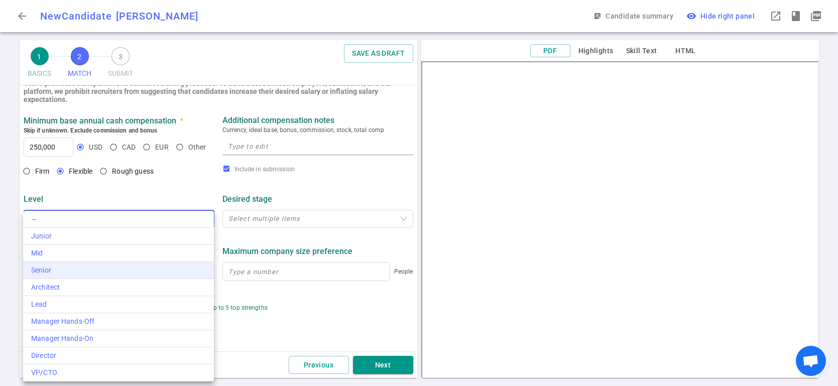
click at [59, 275] on div "Senior" at bounding box center [118, 270] width 175 height 11
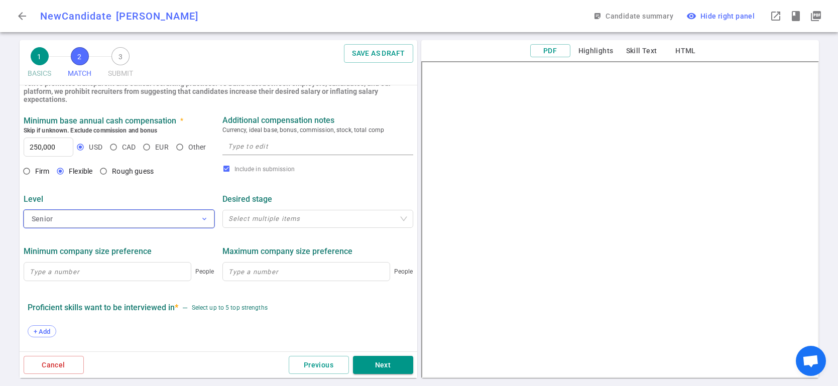
click at [200, 220] on span "expand_more" at bounding box center [204, 219] width 8 height 8
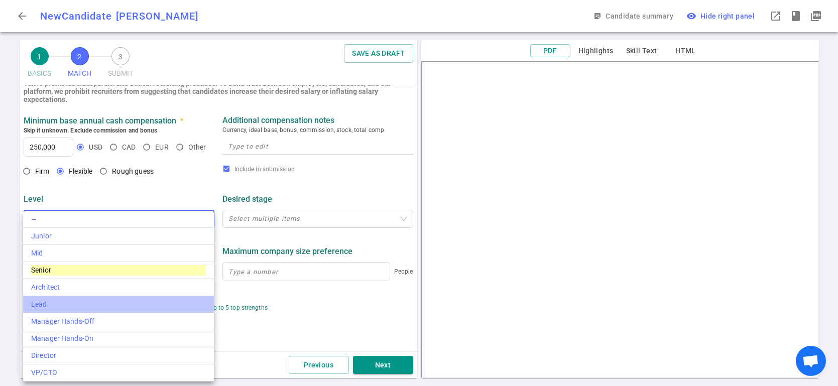
click at [75, 302] on div "Lead" at bounding box center [118, 304] width 175 height 11
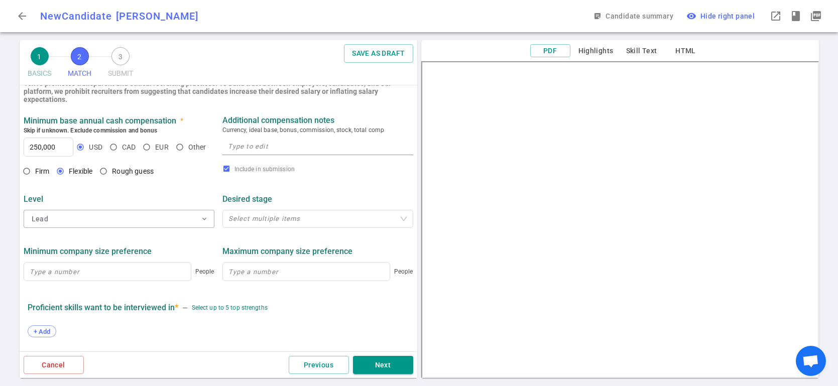
scroll to position [490, 0]
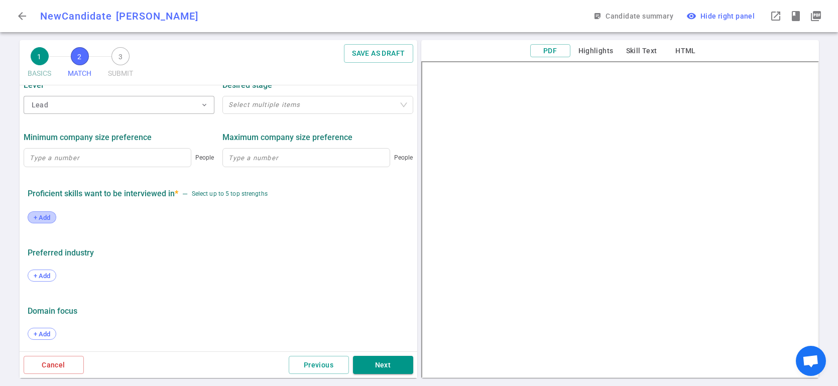
click at [39, 218] on span "+ Add" at bounding box center [42, 218] width 24 height 8
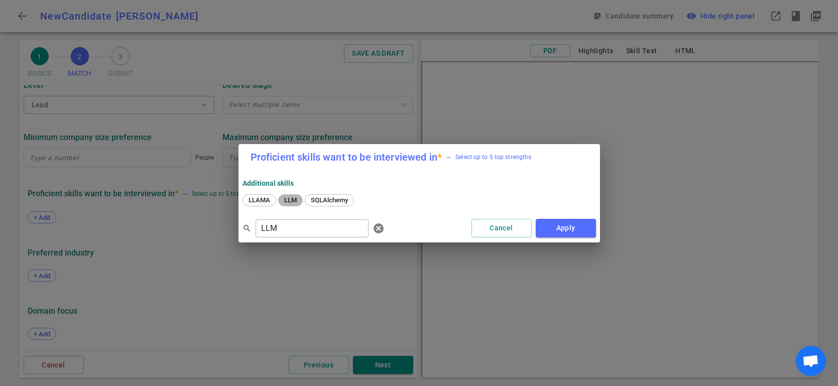
click at [295, 198] on span "LLM" at bounding box center [291, 200] width 20 height 8
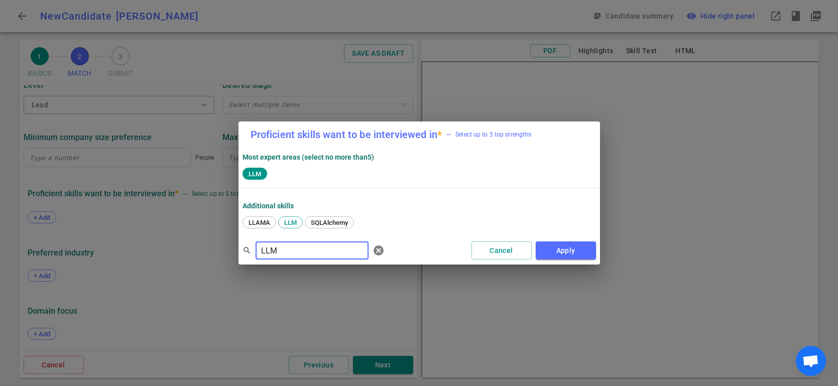
drag, startPoint x: 294, startPoint y: 252, endPoint x: 245, endPoint y: 248, distance: 48.8
click at [245, 248] on div "search LLM ​ cancel" at bounding box center [315, 250] width 146 height 20
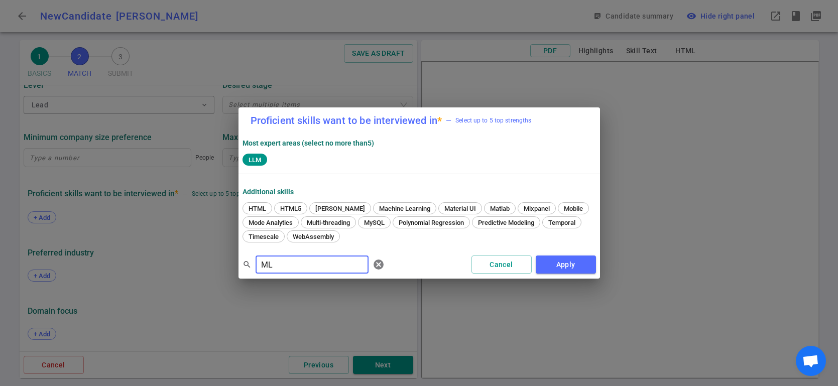
click at [291, 263] on input "ML" at bounding box center [311, 264] width 113 height 16
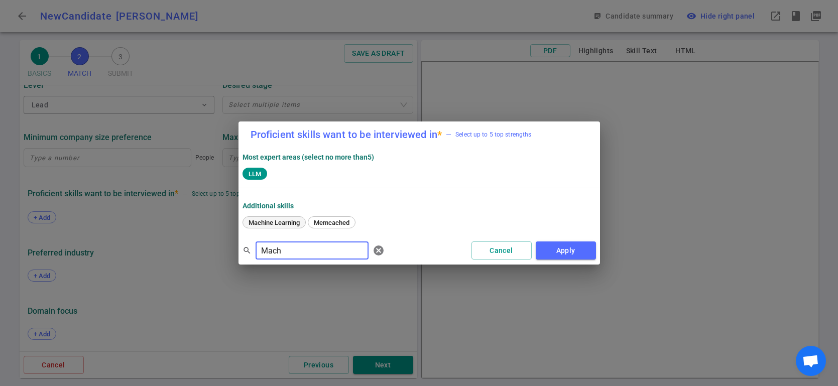
type input "Mach"
click at [288, 227] on div "Machine Learning" at bounding box center [273, 222] width 63 height 12
click at [556, 248] on button "Apply" at bounding box center [565, 250] width 60 height 19
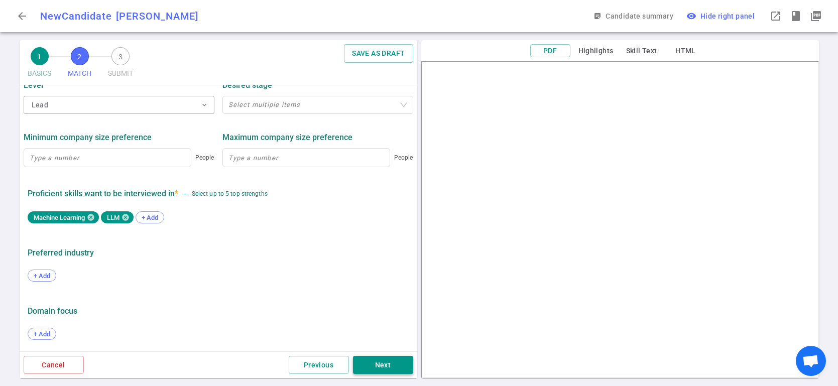
click at [375, 365] on button "Next" at bounding box center [383, 365] width 60 height 19
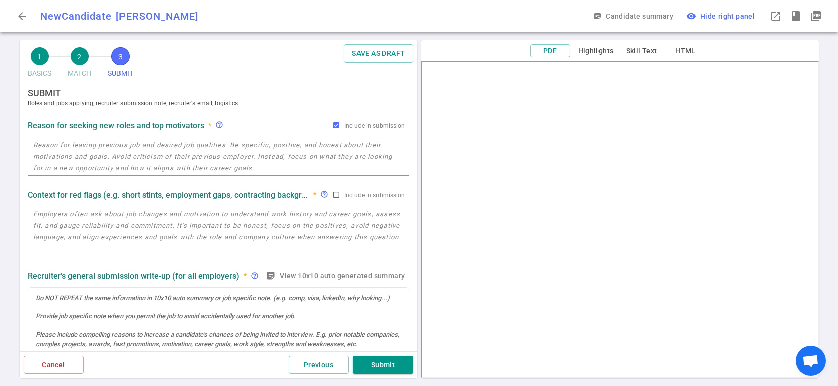
scroll to position [0, 0]
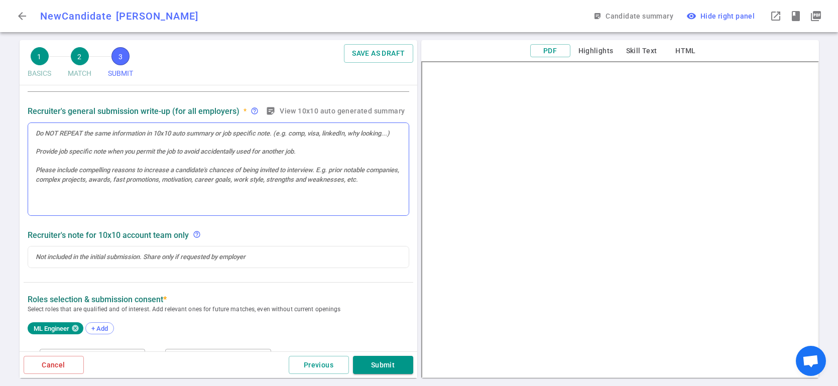
click at [71, 170] on div at bounding box center [218, 169] width 380 height 93
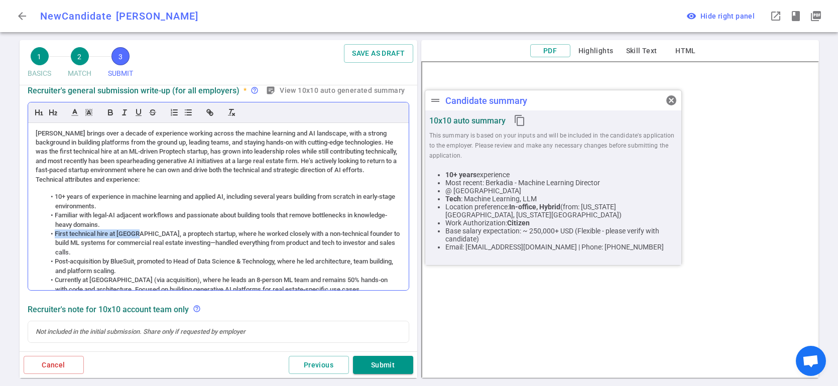
drag, startPoint x: 54, startPoint y: 232, endPoint x: 133, endPoint y: 233, distance: 79.3
click at [133, 233] on li "First technical hire at Dilsta, a proptech startup, where he worked closely wit…" at bounding box center [223, 243] width 356 height 28
click at [168, 222] on li "Familiar with legal-AI adjacent workflows and passionate about building tools t…" at bounding box center [223, 220] width 356 height 19
drag, startPoint x: 95, startPoint y: 214, endPoint x: 174, endPoint y: 215, distance: 78.8
click at [174, 215] on li "Familiar with legal-AI adjacent workflows and passionate about building tools t…" at bounding box center [223, 220] width 356 height 19
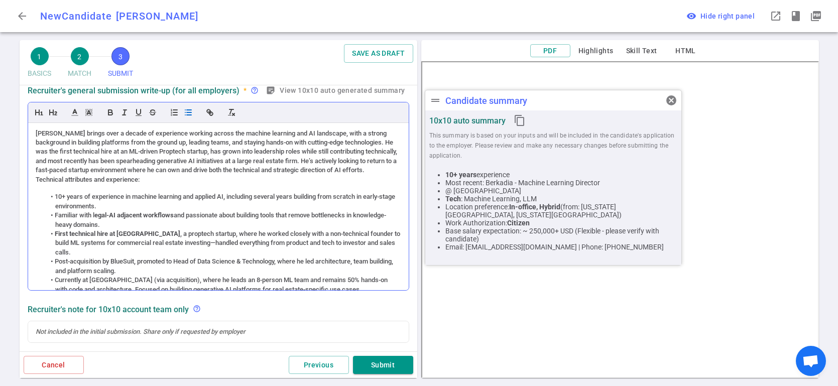
click at [289, 201] on li "10+ years of experience in machine learning and applied AI, including several y…" at bounding box center [223, 201] width 356 height 19
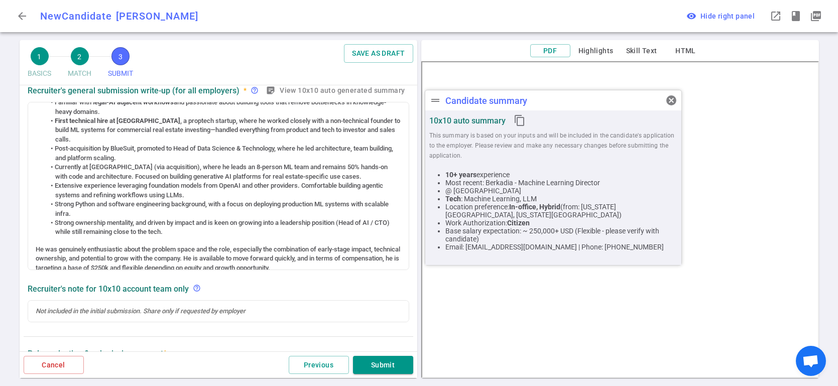
scroll to position [195, 0]
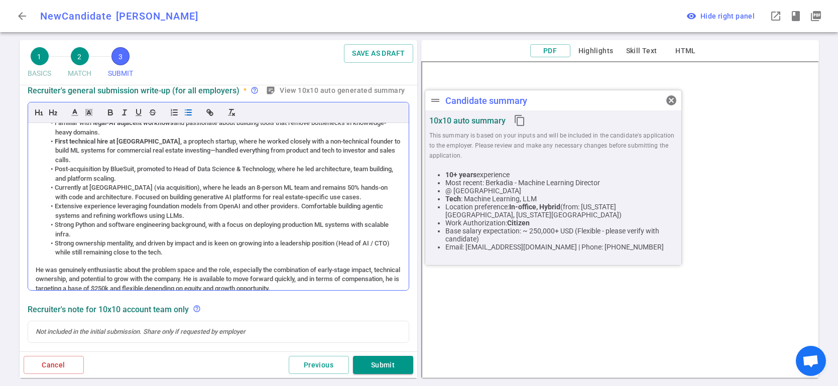
click at [352, 241] on li "Strong ownership mentality, and driven by impact and is keen on growing into a …" at bounding box center [223, 248] width 356 height 19
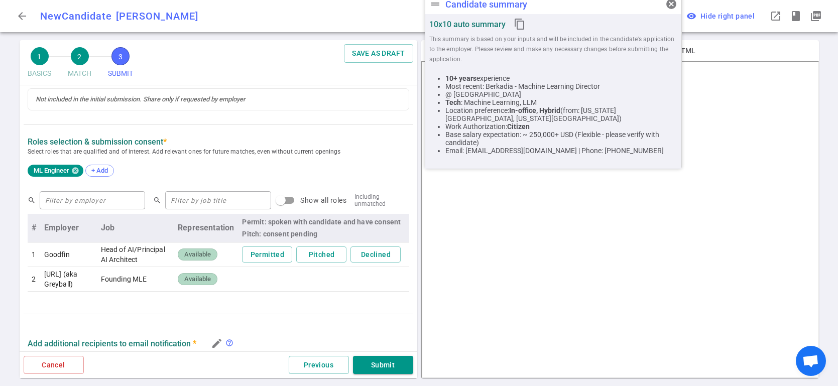
scroll to position [580, 0]
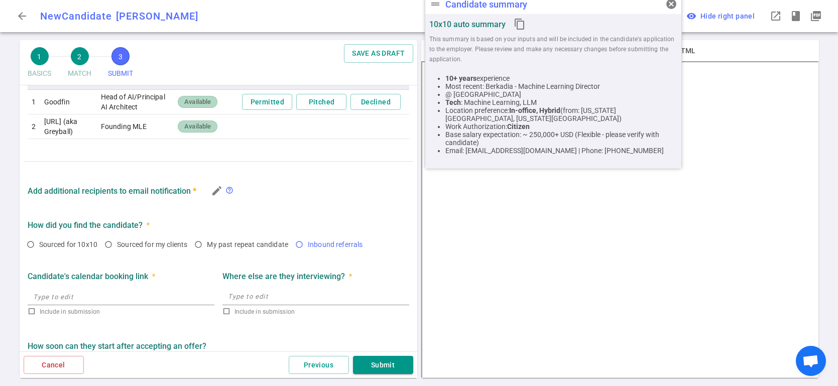
click at [297, 251] on input "Inbound referrals" at bounding box center [299, 244] width 17 height 17
radio input "true"
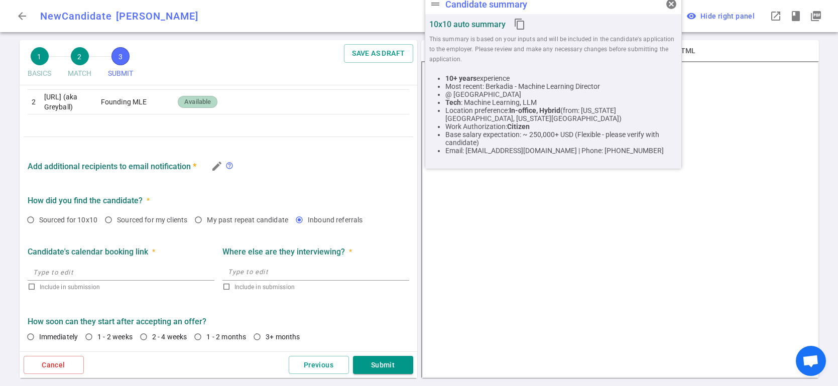
scroll to position [592, 0]
drag, startPoint x: 88, startPoint y: 336, endPoint x: 95, endPoint y: 331, distance: 8.9
click at [88, 337] on input "1 - 2 weeks" at bounding box center [88, 336] width 17 height 17
radio input "true"
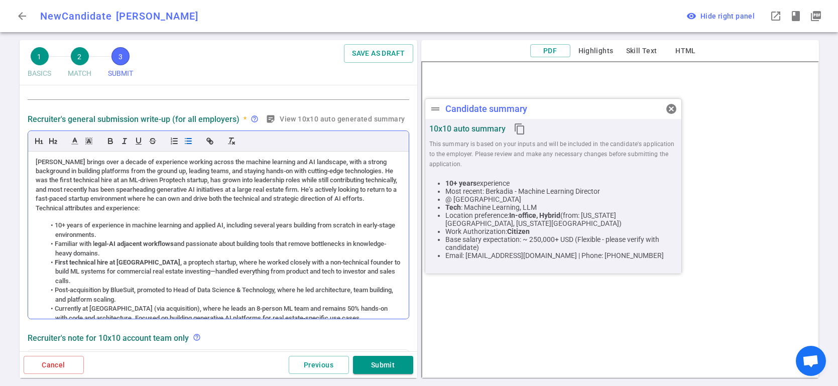
scroll to position [187, 0]
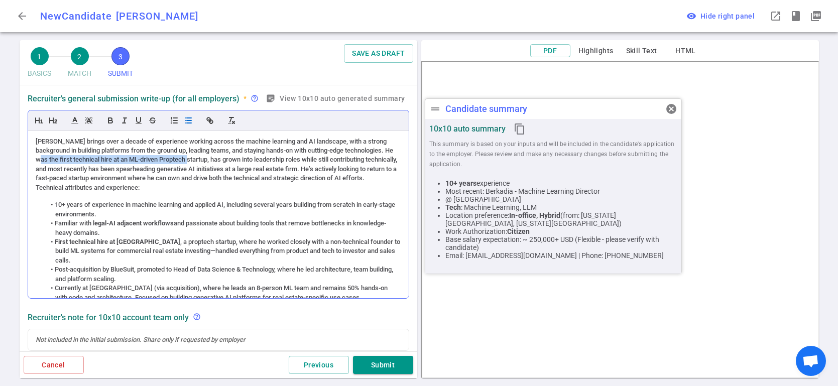
drag, startPoint x: 33, startPoint y: 160, endPoint x: 185, endPoint y: 159, distance: 151.6
click at [185, 159] on div "Edward brings over a decade of experience working across the machine learning a…" at bounding box center [218, 214] width 380 height 167
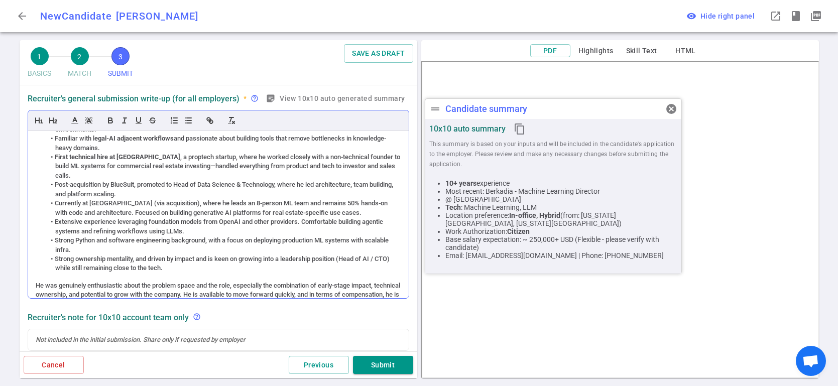
scroll to position [90, 0]
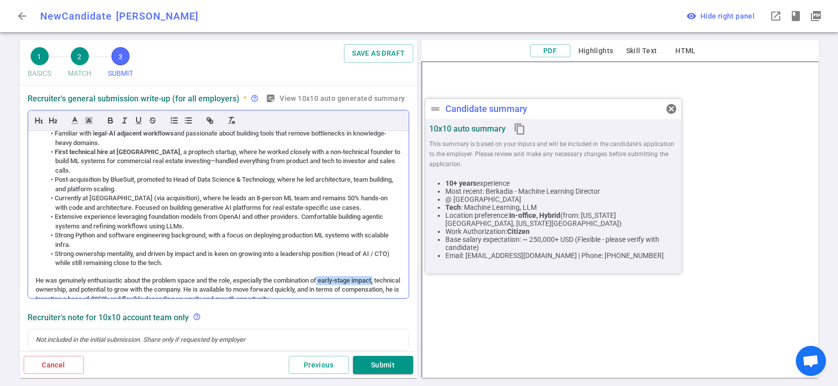
drag, startPoint x: 323, startPoint y: 270, endPoint x: 379, endPoint y: 267, distance: 55.8
click at [379, 276] on div "He was genuinely enthusiastic about the problem space and the role, especially …" at bounding box center [218, 290] width 365 height 28
click at [355, 249] on li "Strong ownership mentality, and driven by impact and is keen on growing into a …" at bounding box center [223, 258] width 356 height 19
click at [391, 363] on button "Submit" at bounding box center [383, 365] width 60 height 19
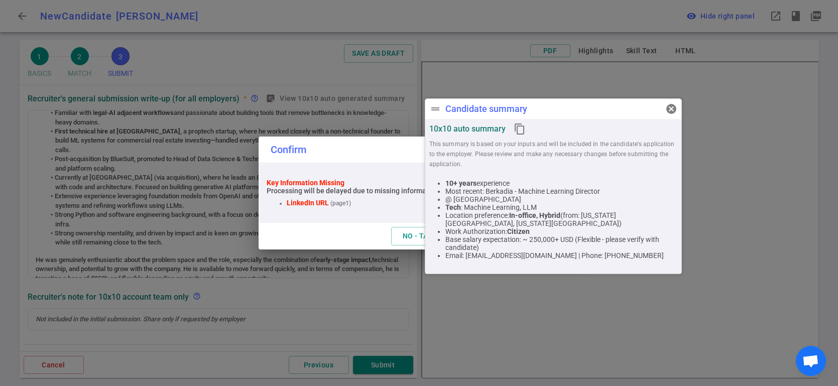
click at [665, 107] on span "cancel" at bounding box center [671, 109] width 12 height 12
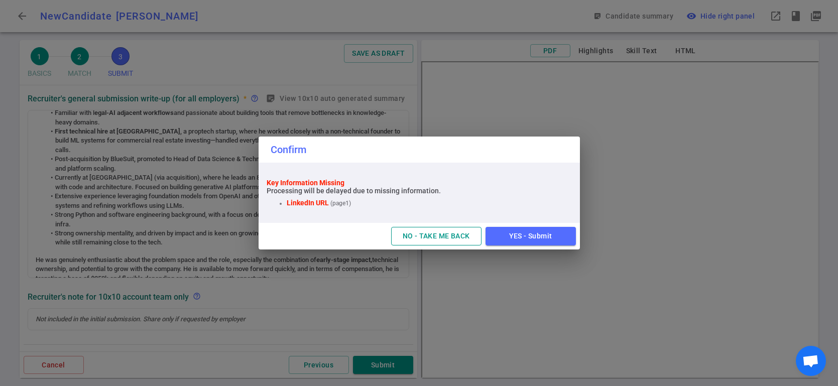
click at [426, 237] on button "NO - TAKE ME BACK" at bounding box center [436, 236] width 90 height 19
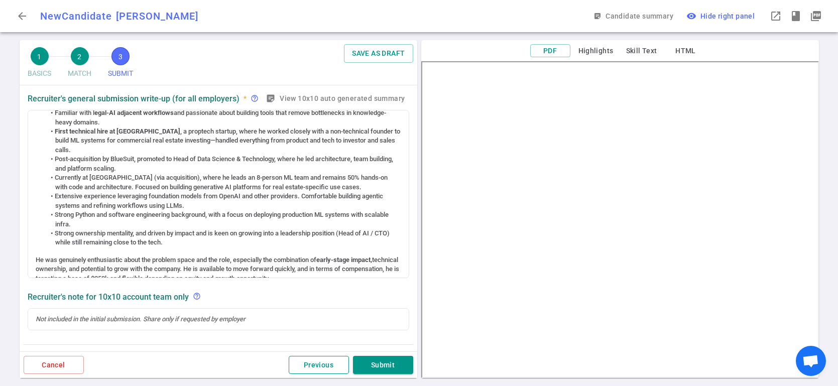
click at [309, 366] on button "Previous" at bounding box center [319, 365] width 60 height 19
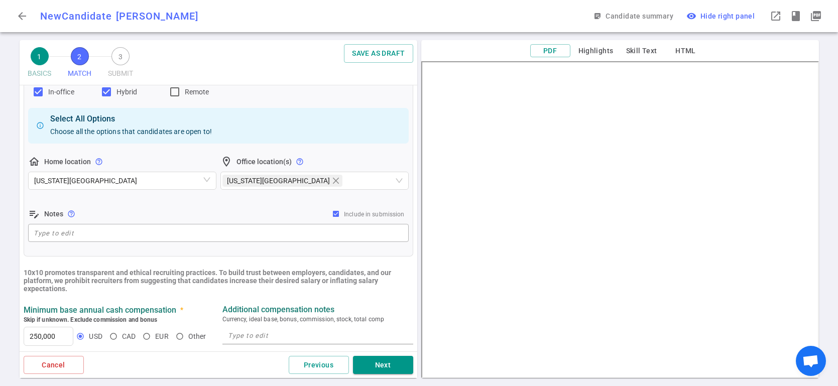
scroll to position [0, 0]
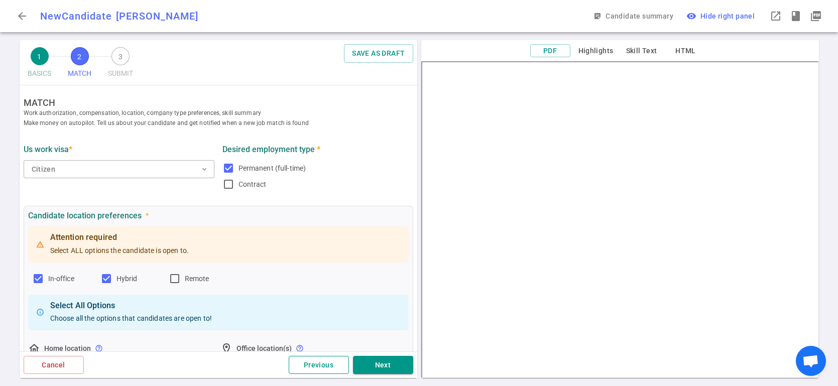
click at [318, 367] on button "Previous" at bounding box center [319, 365] width 60 height 19
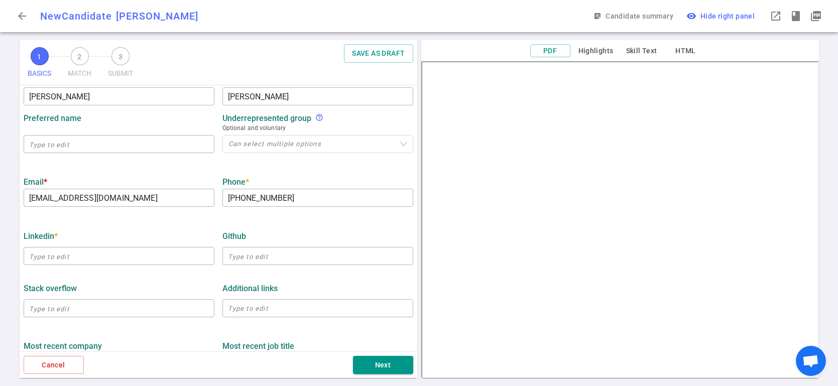
scroll to position [203, 0]
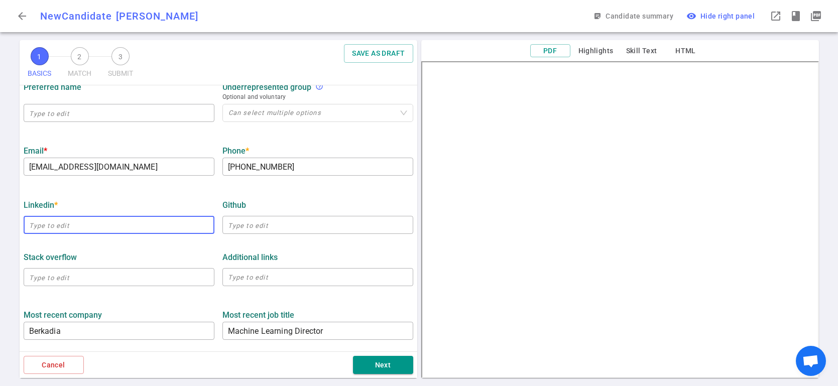
click at [71, 225] on input "text" at bounding box center [119, 225] width 191 height 16
paste input "linkedin.com/in/ecatkins"
click at [150, 196] on div "LinkedIn * launch" at bounding box center [119, 205] width 191 height 18
type input "https://www.linkedin.com/in/ecatkins"
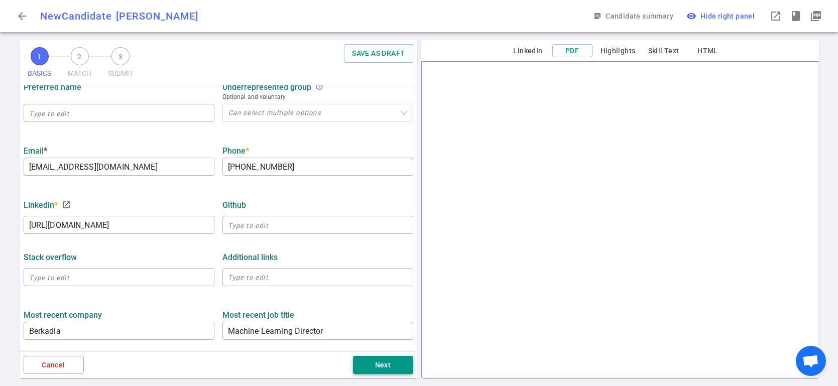
click at [358, 365] on button "Next" at bounding box center [383, 365] width 60 height 19
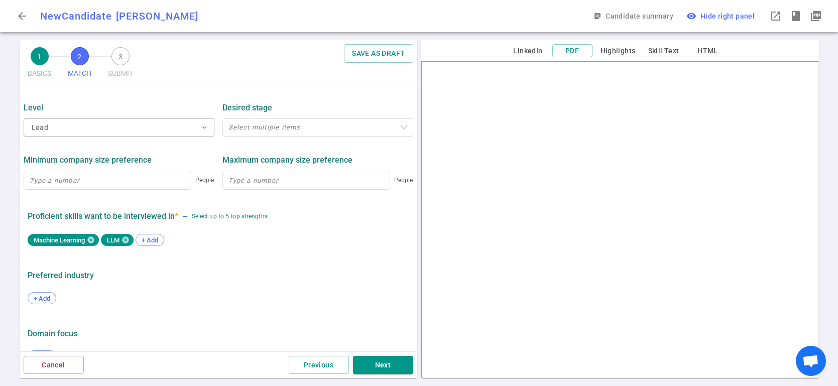
scroll to position [490, 0]
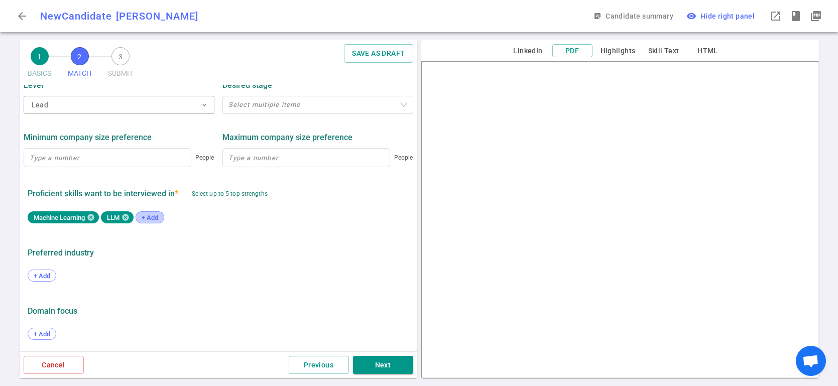
click at [156, 218] on span "+ Add" at bounding box center [150, 218] width 24 height 8
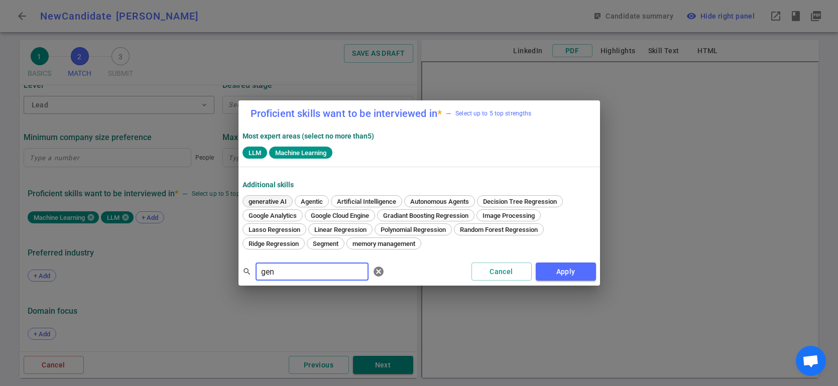
type input "gen"
click at [273, 198] on span "generative AI" at bounding box center [267, 202] width 45 height 8
click at [570, 266] on button "Apply" at bounding box center [565, 271] width 60 height 19
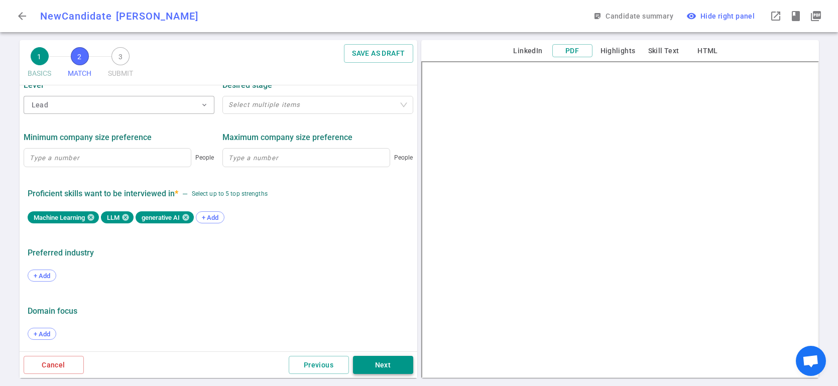
click at [386, 363] on button "Next" at bounding box center [383, 365] width 60 height 19
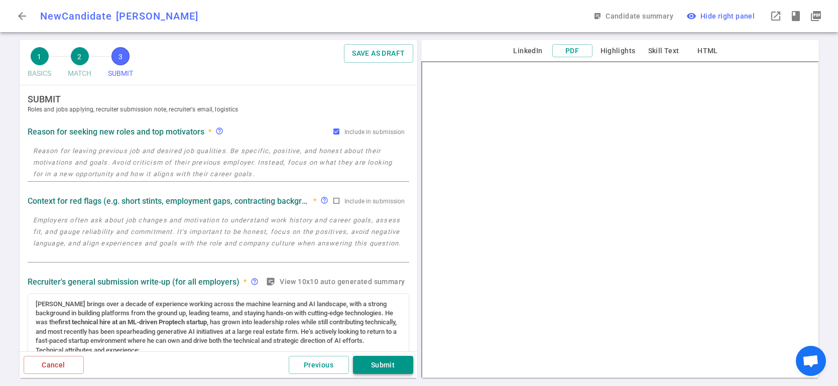
scroll to position [0, 0]
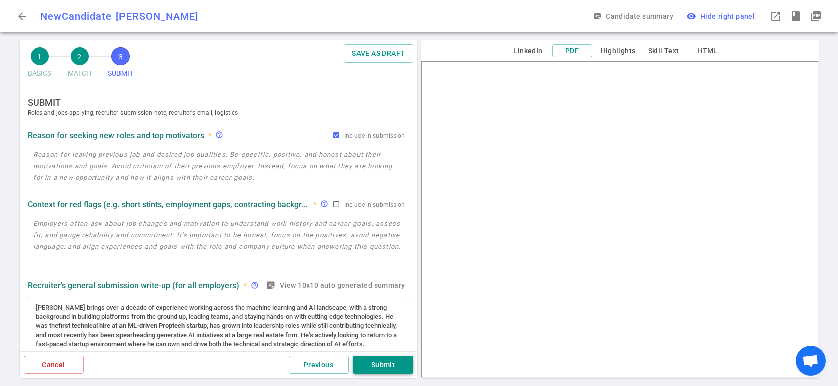
click at [384, 362] on button "Submit" at bounding box center [383, 365] width 60 height 19
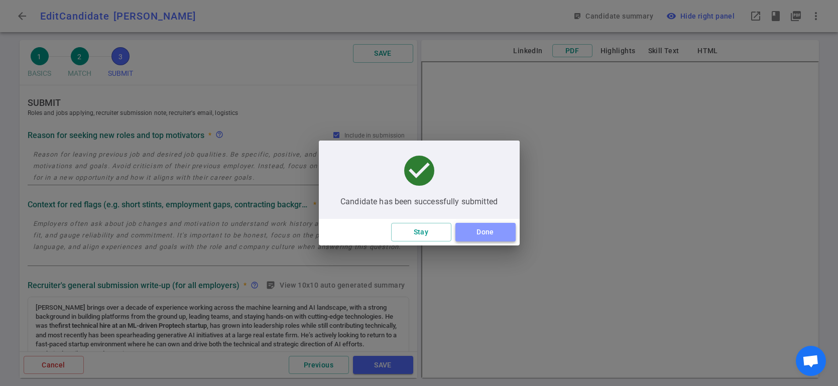
click at [471, 234] on button "Done" at bounding box center [485, 232] width 60 height 19
